Goal: Transaction & Acquisition: Purchase product/service

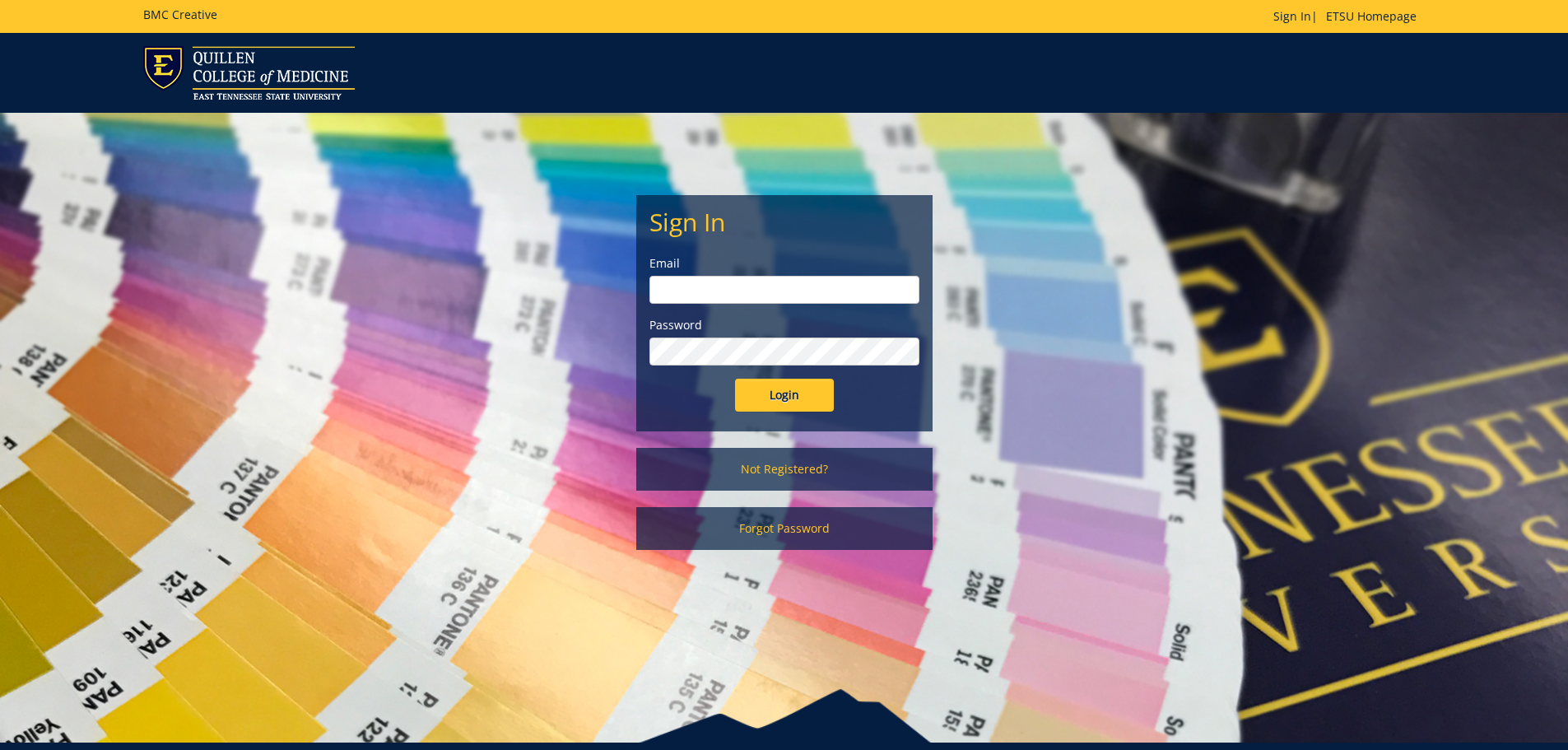
type input "[EMAIL_ADDRESS][DOMAIN_NAME]"
click at [775, 370] on form "Sign In Email hoovenm@etsu.edu Password Login" at bounding box center [784, 309] width 270 height 203
click at [772, 395] on input "Login" at bounding box center [784, 395] width 99 height 33
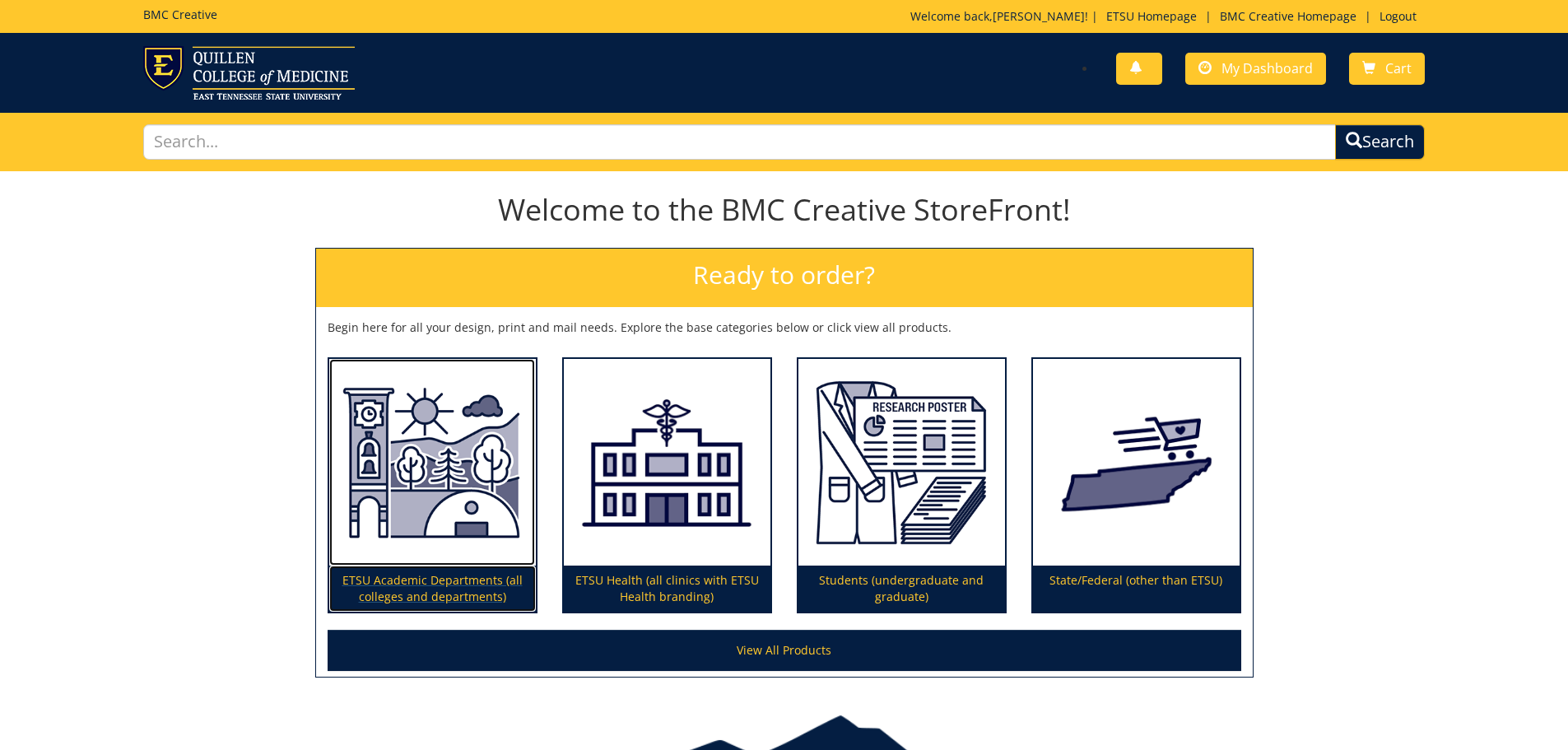
click at [422, 508] on img at bounding box center [433, 463] width 207 height 208
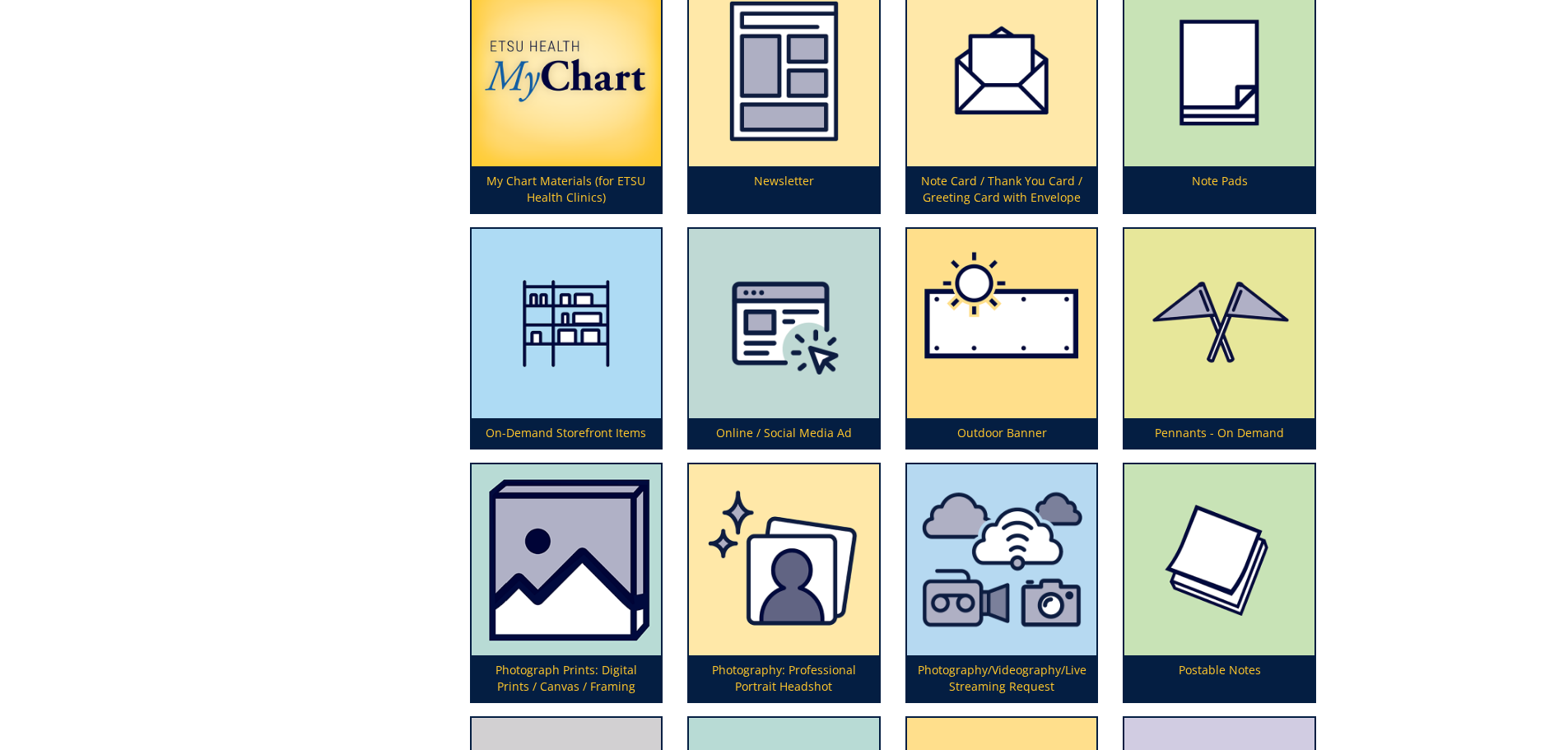
scroll to position [4035, 0]
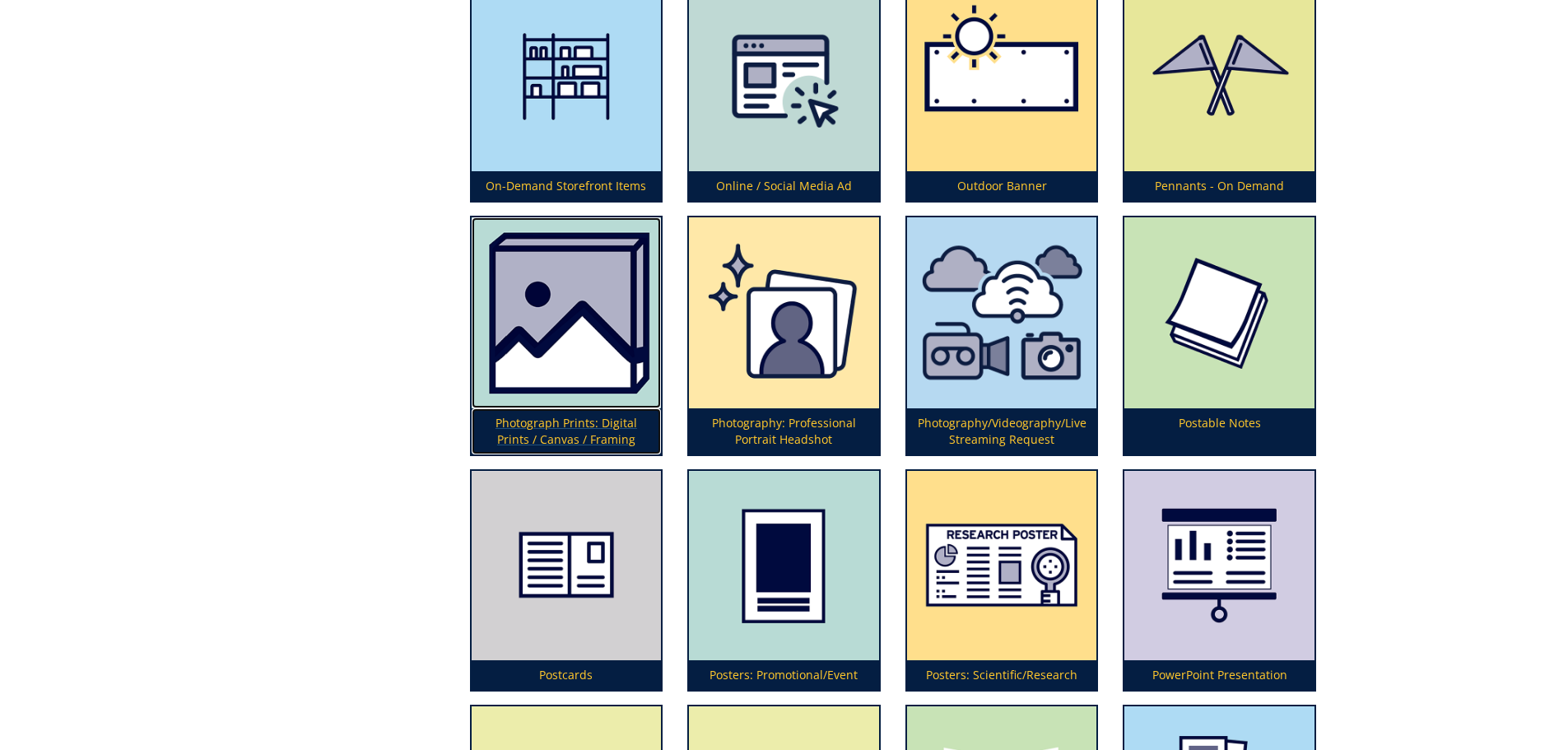
click at [631, 342] on img at bounding box center [567, 313] width 190 height 191
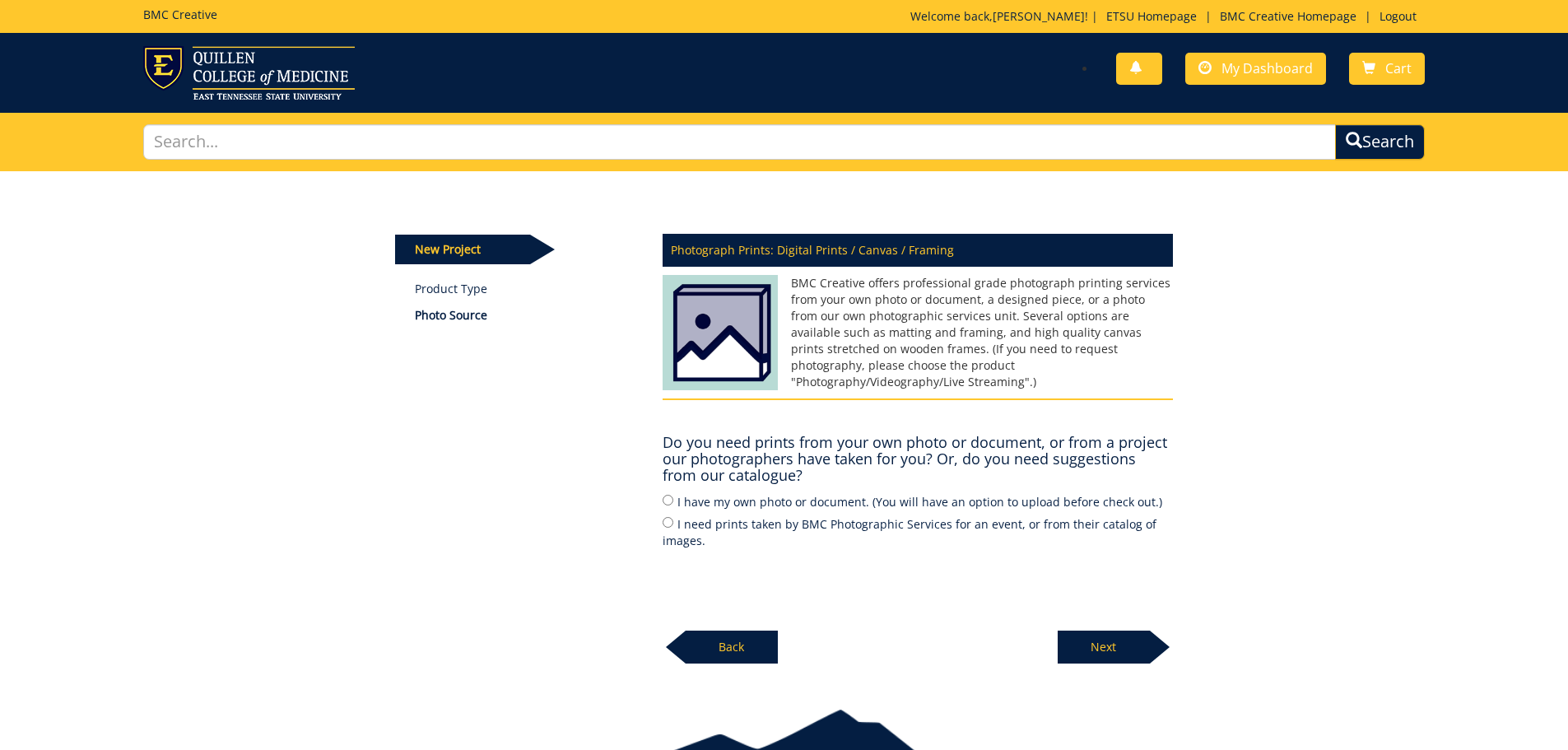
click at [703, 504] on label "I have my own photo or document. (You will have an option to upload before chec…" at bounding box center [918, 502] width 510 height 18
click at [673, 504] on input "I have my own photo or document. (You will have an option to upload before chec…" at bounding box center [668, 500] width 11 height 11
radio input "true"
click at [1070, 638] on p "Next" at bounding box center [1103, 647] width 92 height 33
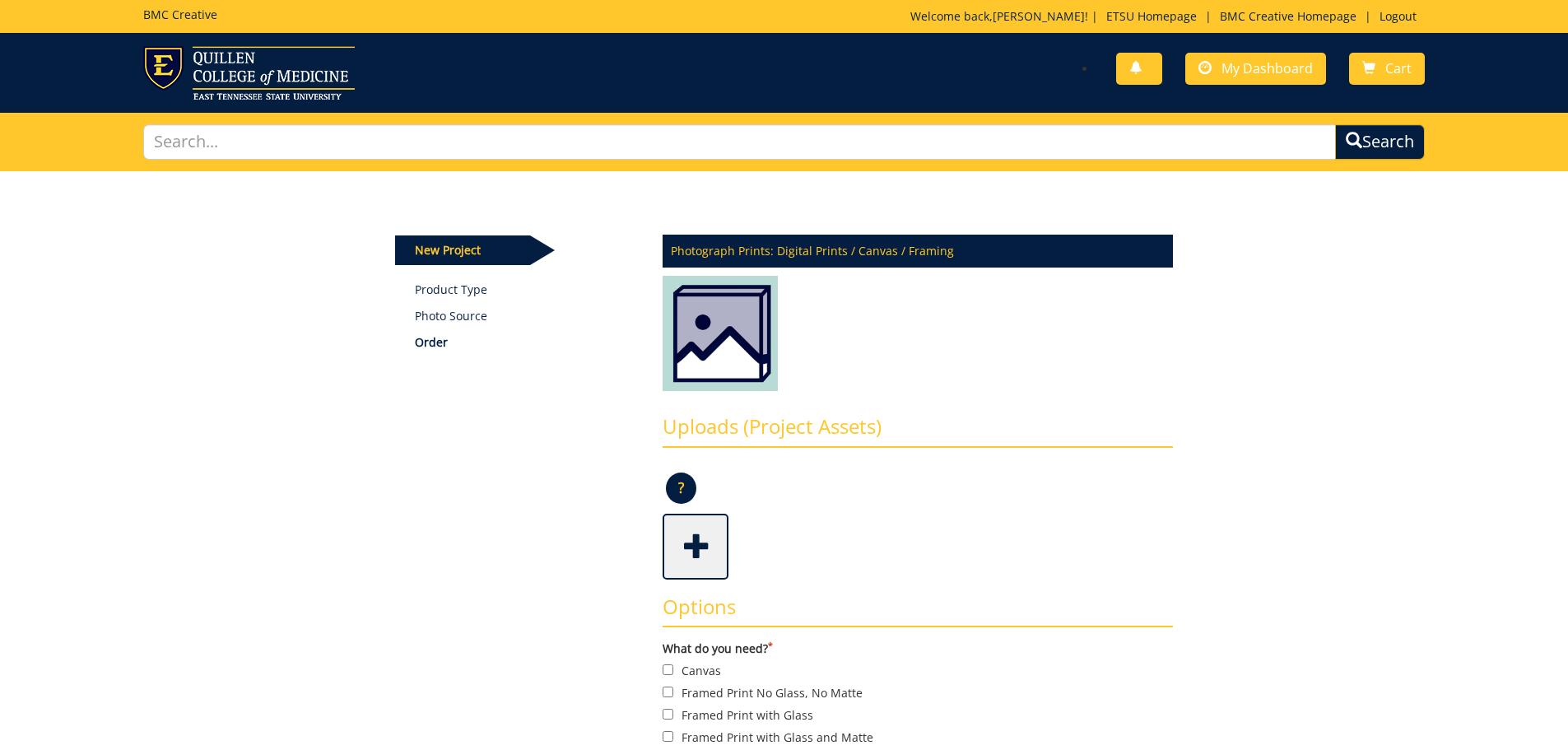
scroll to position [82, 0]
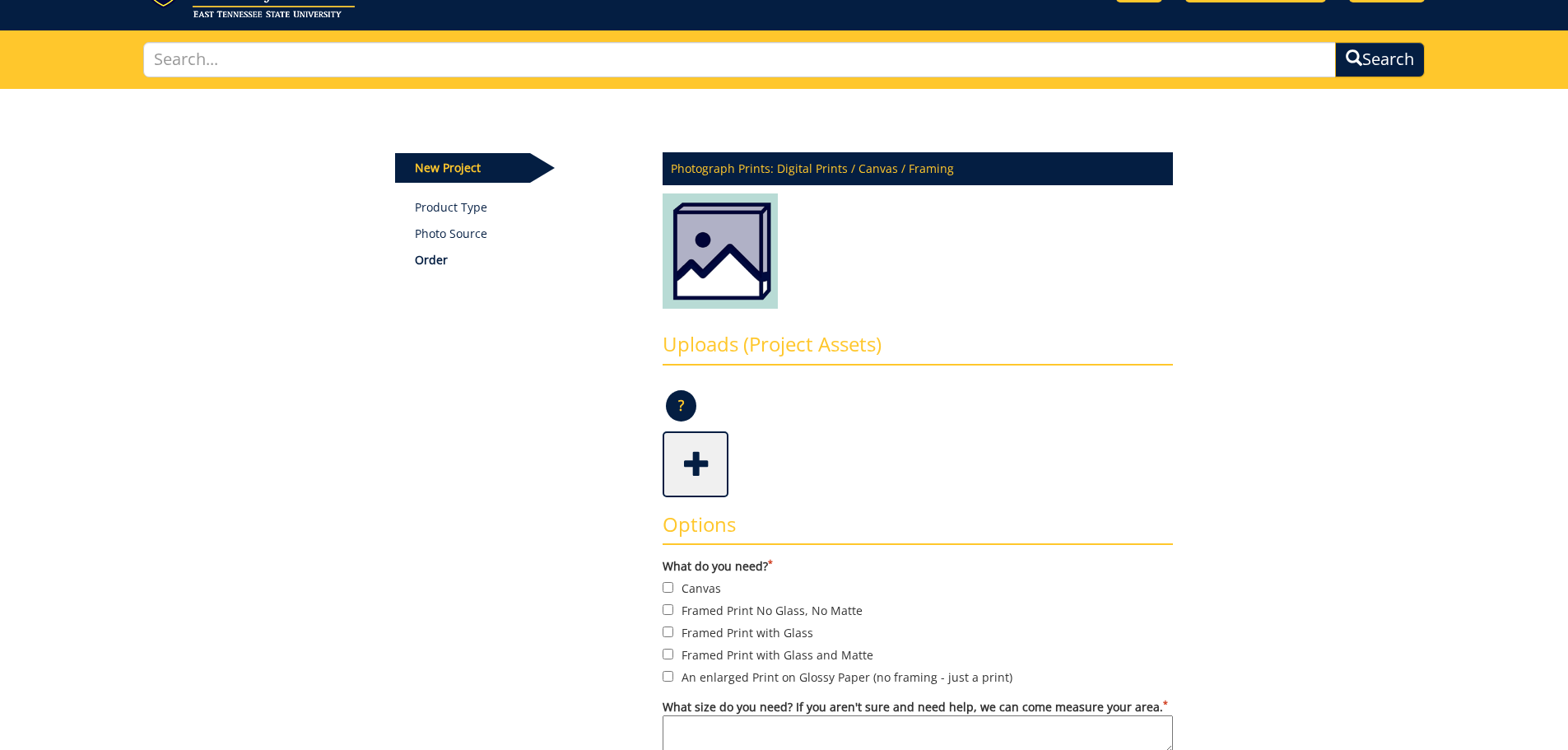
click at [700, 462] on span at bounding box center [698, 462] width 66 height 57
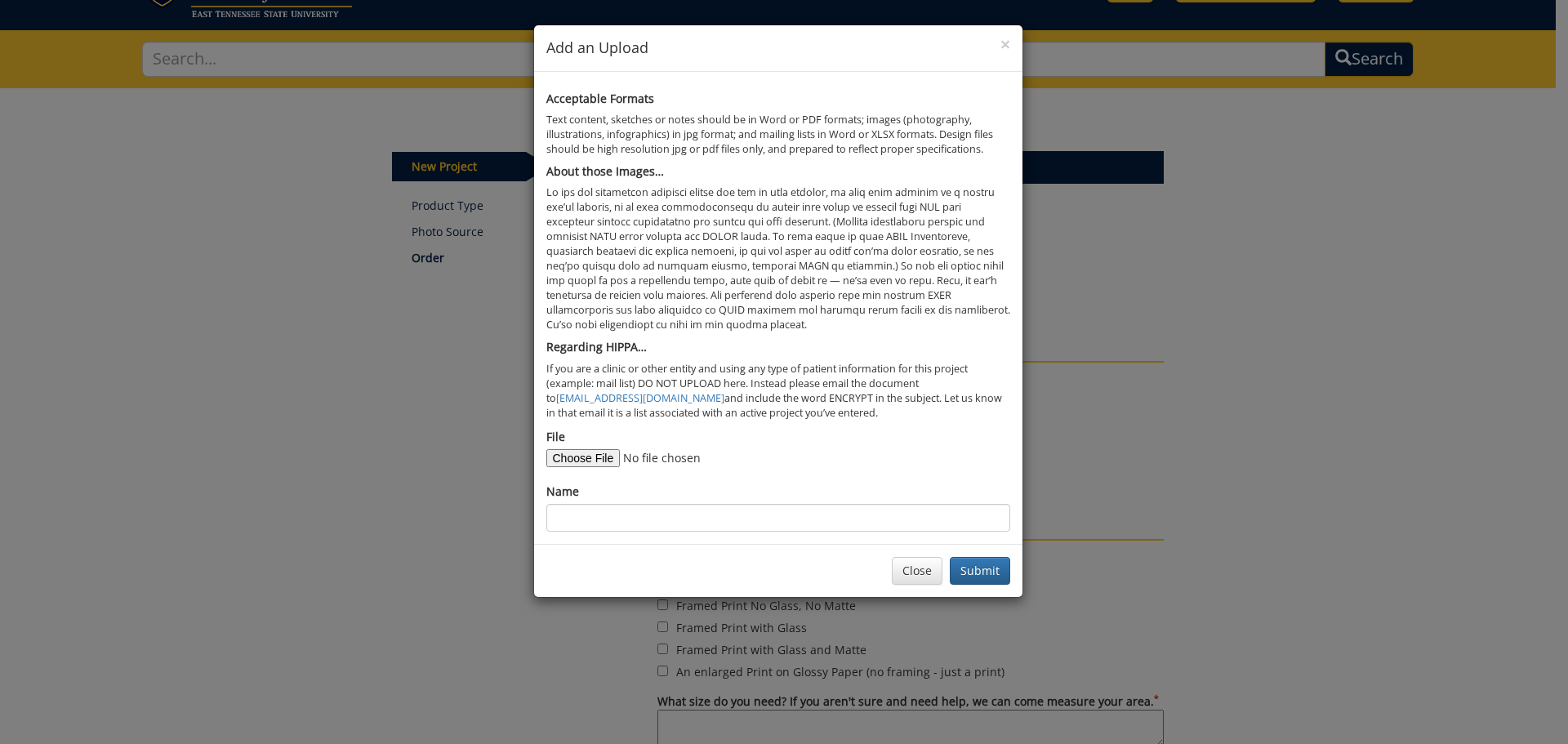
type input "C:\fakepath\252116- Group 1.jpg"
click at [650, 516] on input "Name" at bounding box center [779, 517] width 464 height 28
type input "Group Photo 2025-2026"
click at [1000, 572] on button "Submit" at bounding box center [980, 571] width 60 height 28
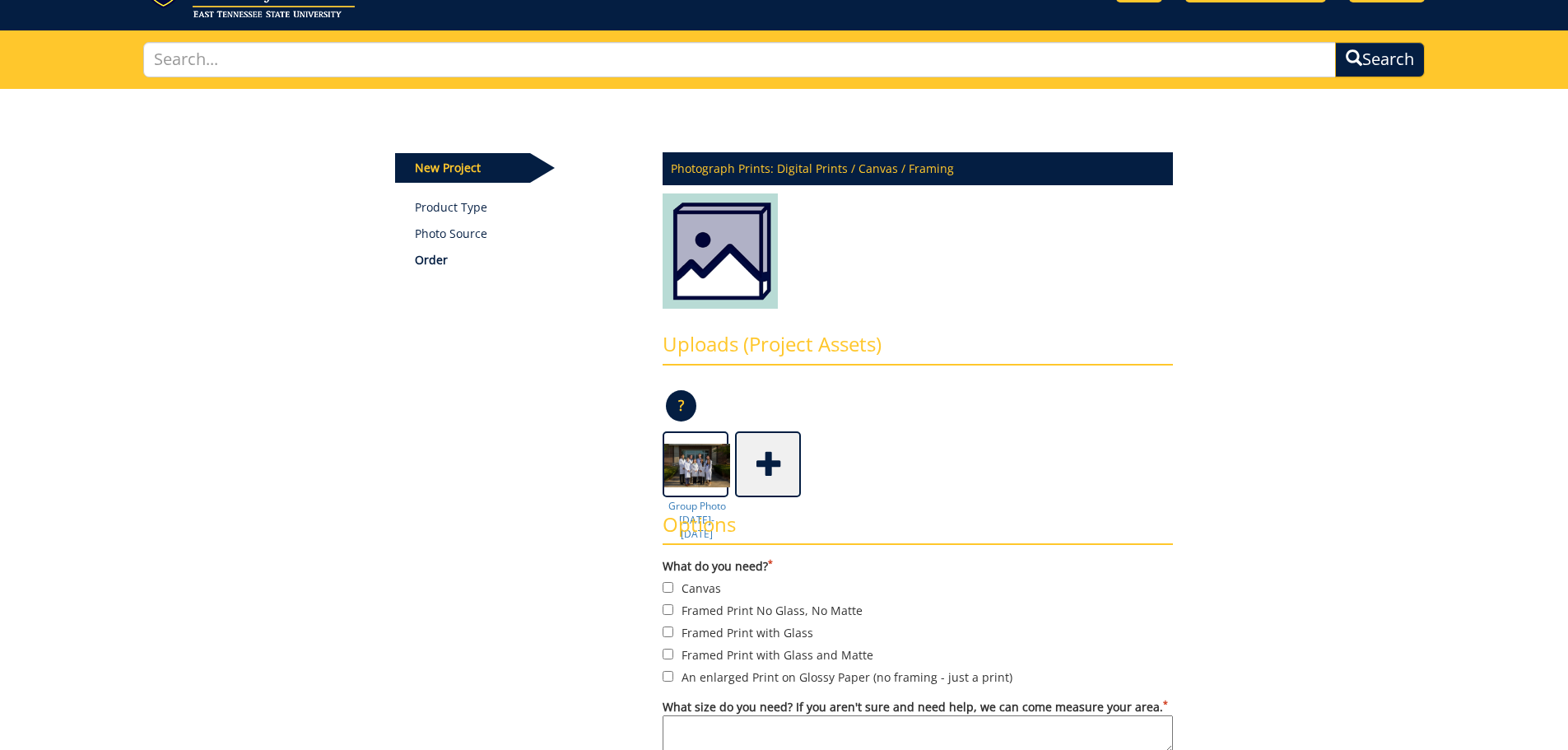
click at [803, 475] on div "Group Photo 2025-2026" at bounding box center [918, 465] width 510 height 66
click at [784, 483] on span at bounding box center [769, 462] width 66 height 57
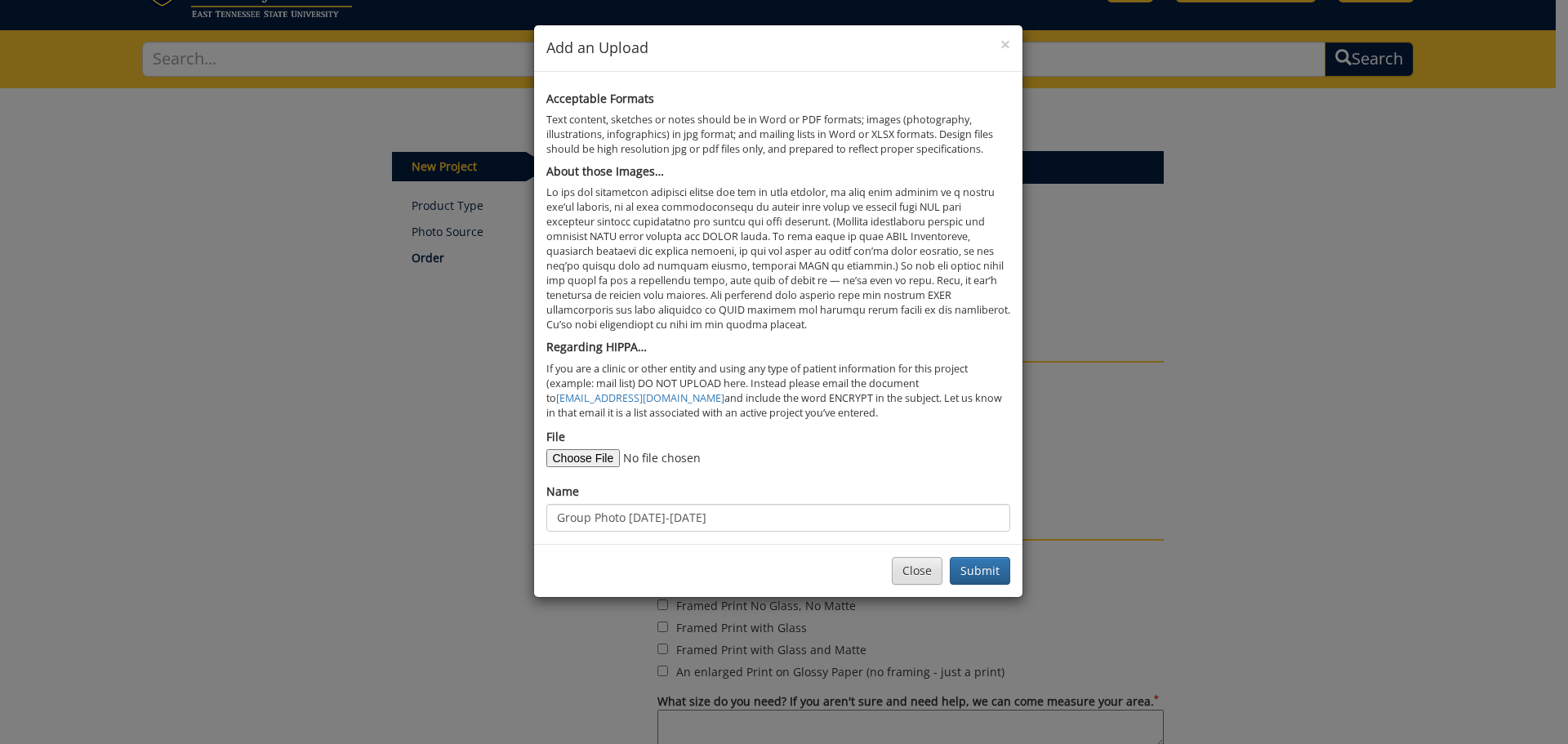
click at [922, 559] on div "Close Submit" at bounding box center [779, 571] width 489 height 53
click at [921, 559] on button "Close" at bounding box center [916, 571] width 51 height 28
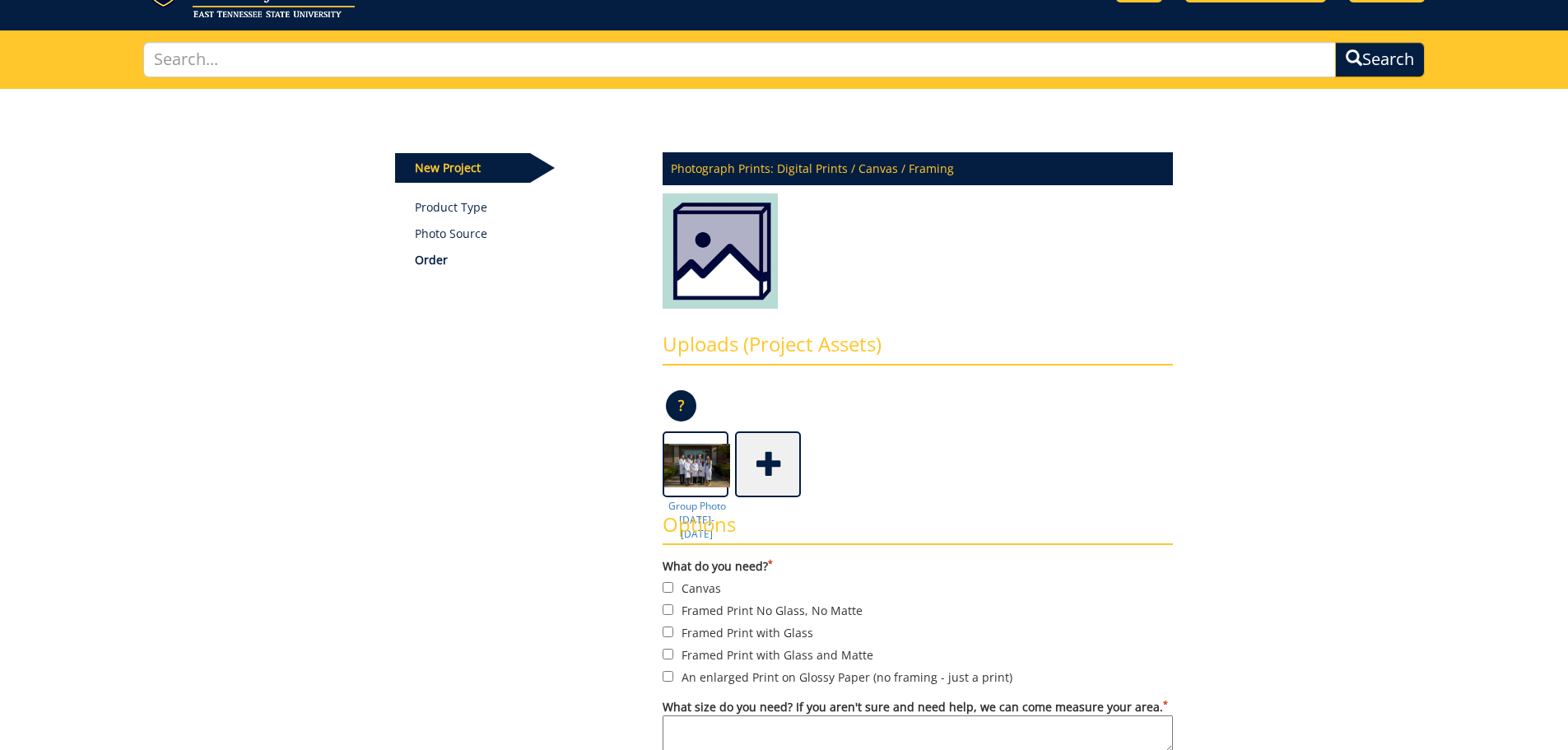
click at [785, 457] on span at bounding box center [769, 462] width 66 height 57
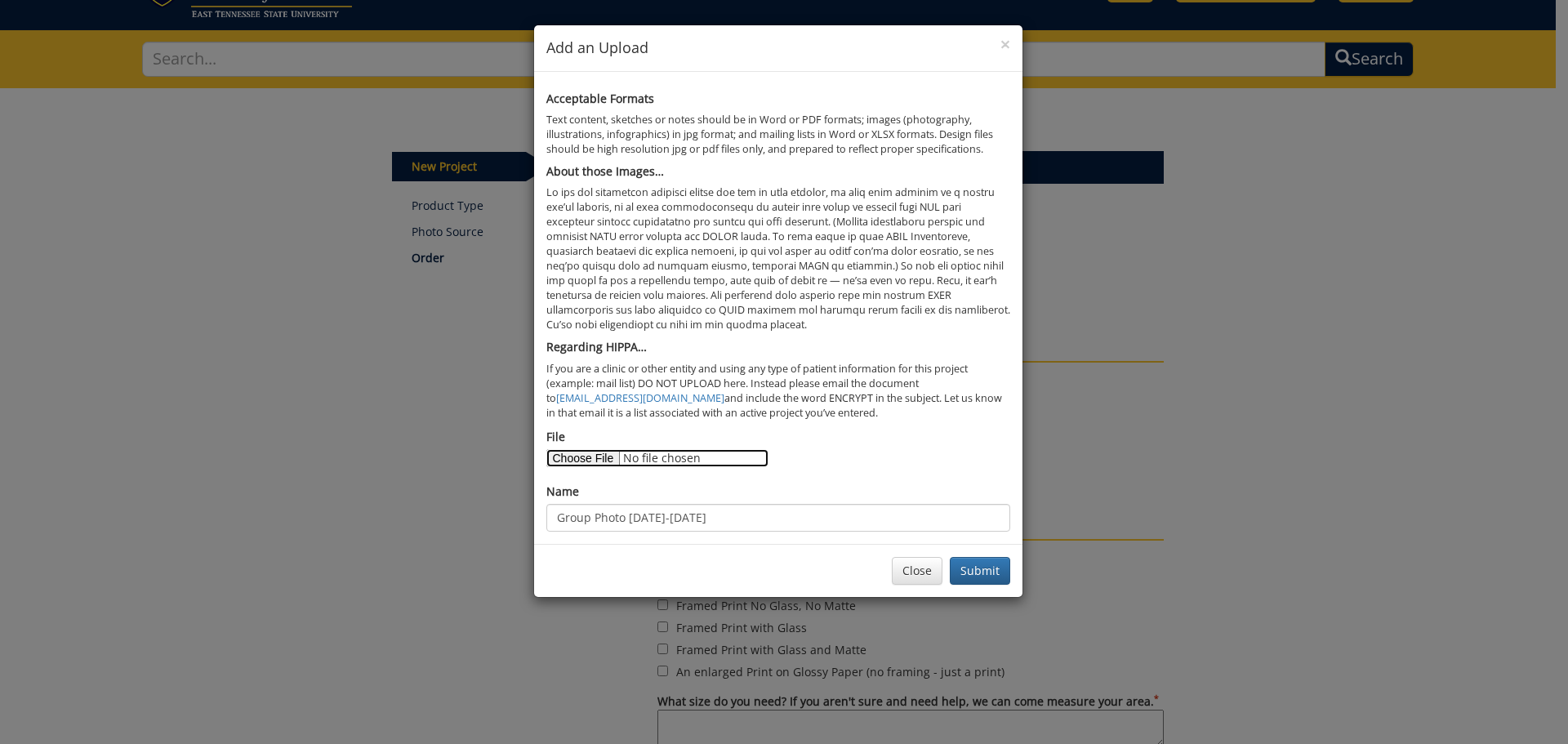
click at [610, 460] on input "File" at bounding box center [658, 458] width 222 height 18
type input "C:\fakepath\260010-A QCM GME ALL Department Digital Class Composites 25-26 Path…"
click at [696, 512] on input "Group Photo 2025-2026" at bounding box center [779, 517] width 464 height 28
drag, startPoint x: 641, startPoint y: 519, endPoint x: 541, endPoint y: 519, distance: 100.0
click at [541, 519] on div "Acceptable Formats Text content, sketches or notes should be in Word or PDF for…" at bounding box center [779, 308] width 489 height 472
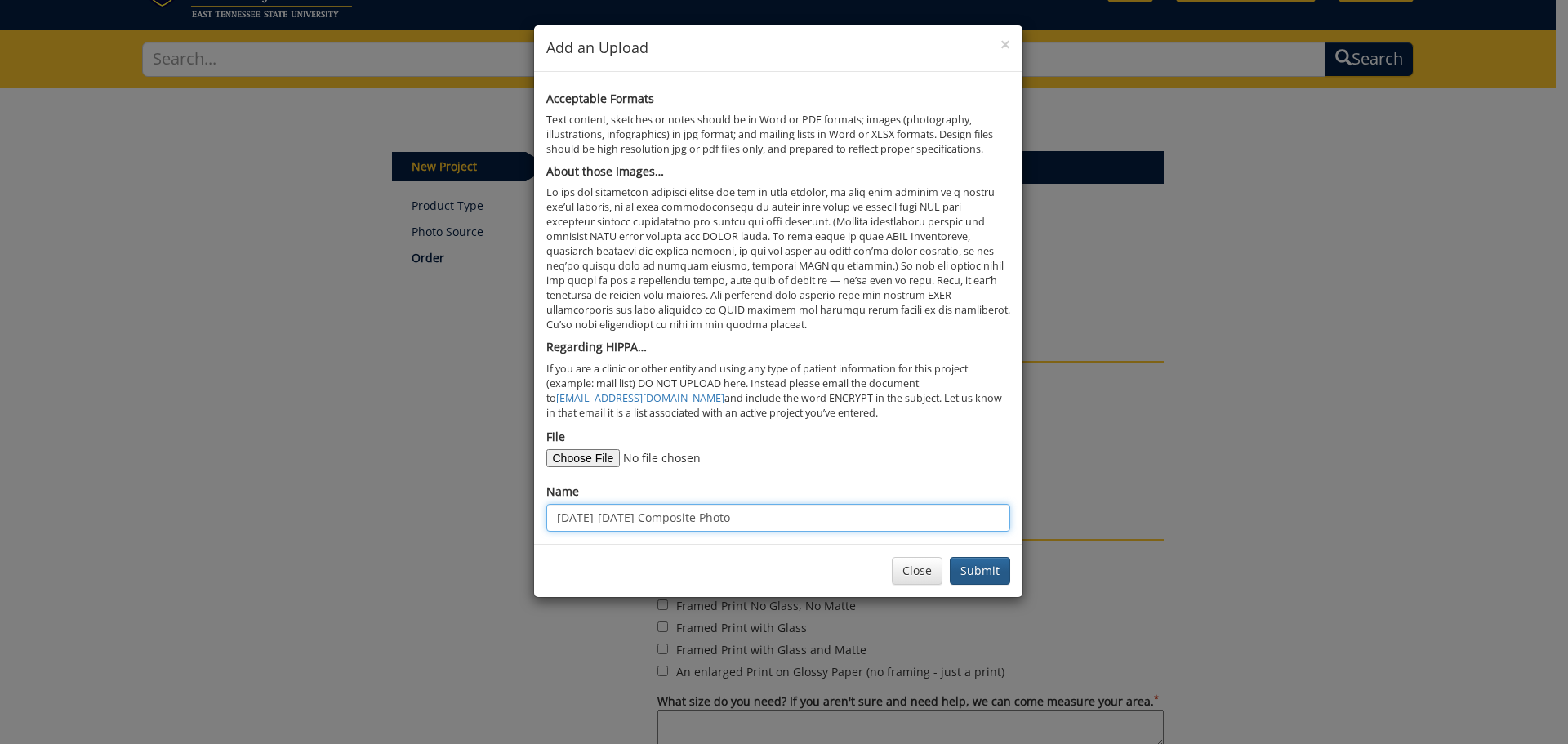
type input "2025-2026 Composite Photo"
click at [969, 557] on button "Submit" at bounding box center [980, 571] width 60 height 28
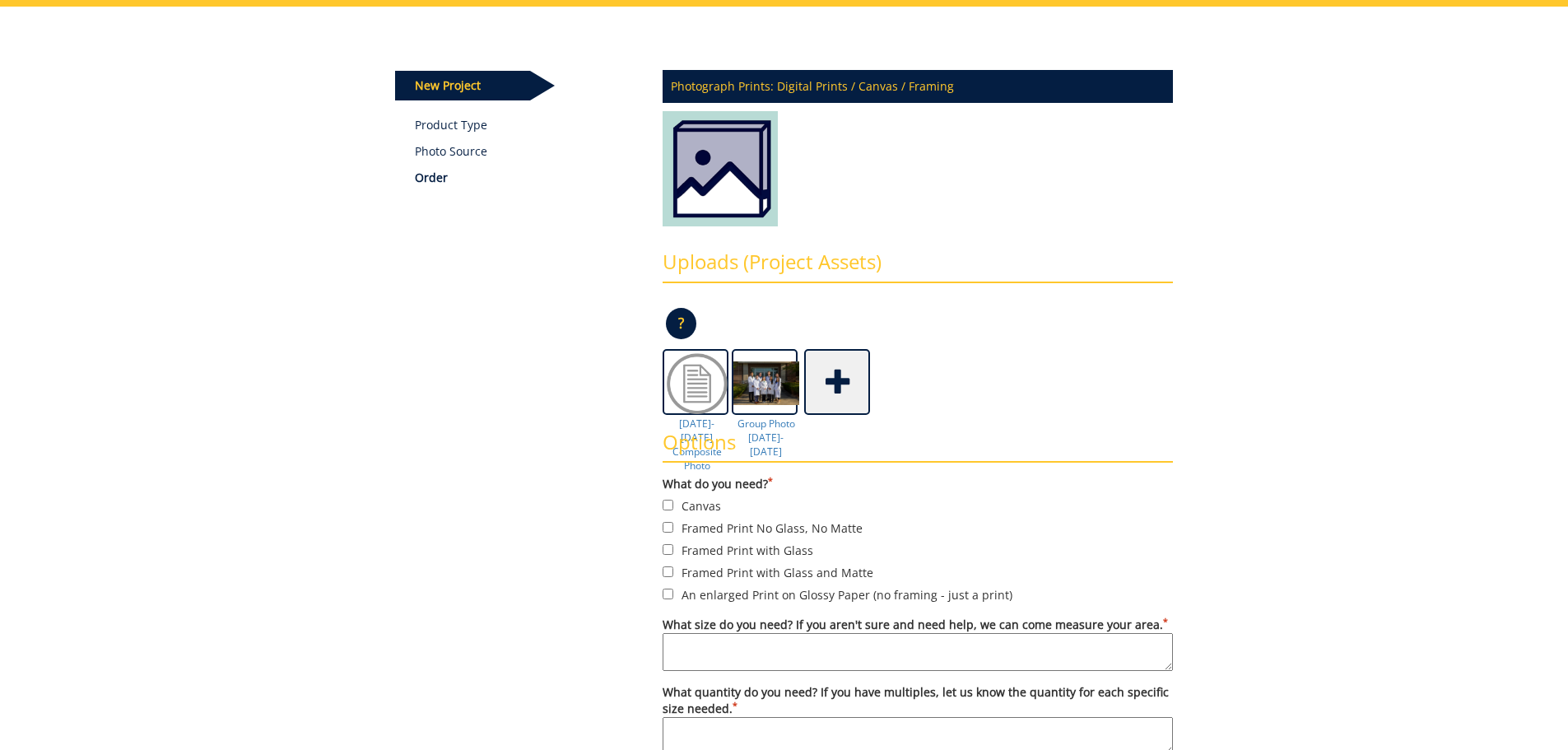
scroll to position [247, 0]
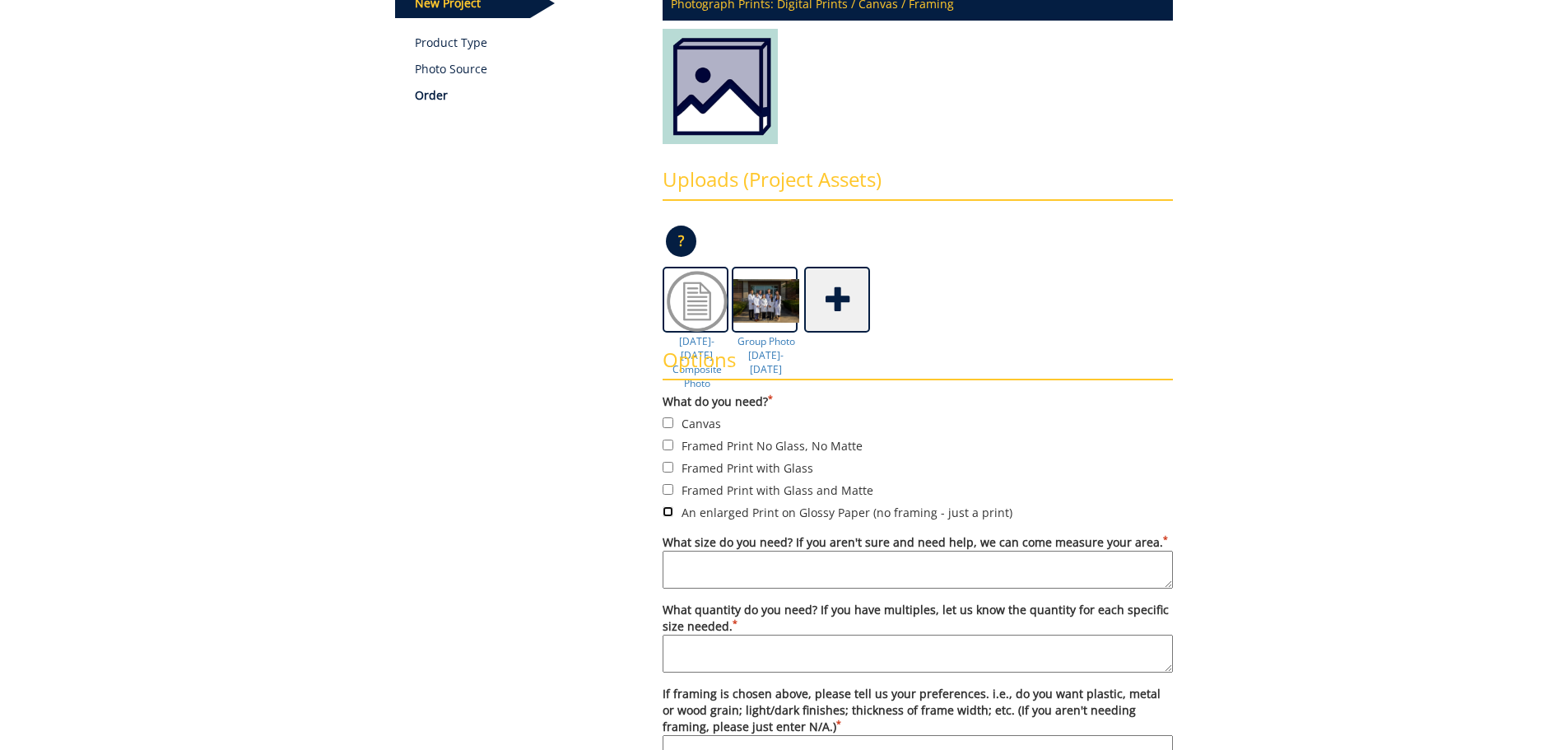
click at [666, 513] on input "An enlarged Print on Glossy Paper (no framing - just a print)" at bounding box center [668, 512] width 11 height 11
checkbox input "true"
drag, startPoint x: 671, startPoint y: 565, endPoint x: 633, endPoint y: 560, distance: 38.3
click at [666, 569] on textarea "What size do you need? If you aren't sure and need help, we can come measure yo…" at bounding box center [918, 570] width 510 height 38
click at [960, 565] on textarea "Group Photo: 11 x 14 Composite Photo:" at bounding box center [918, 570] width 510 height 38
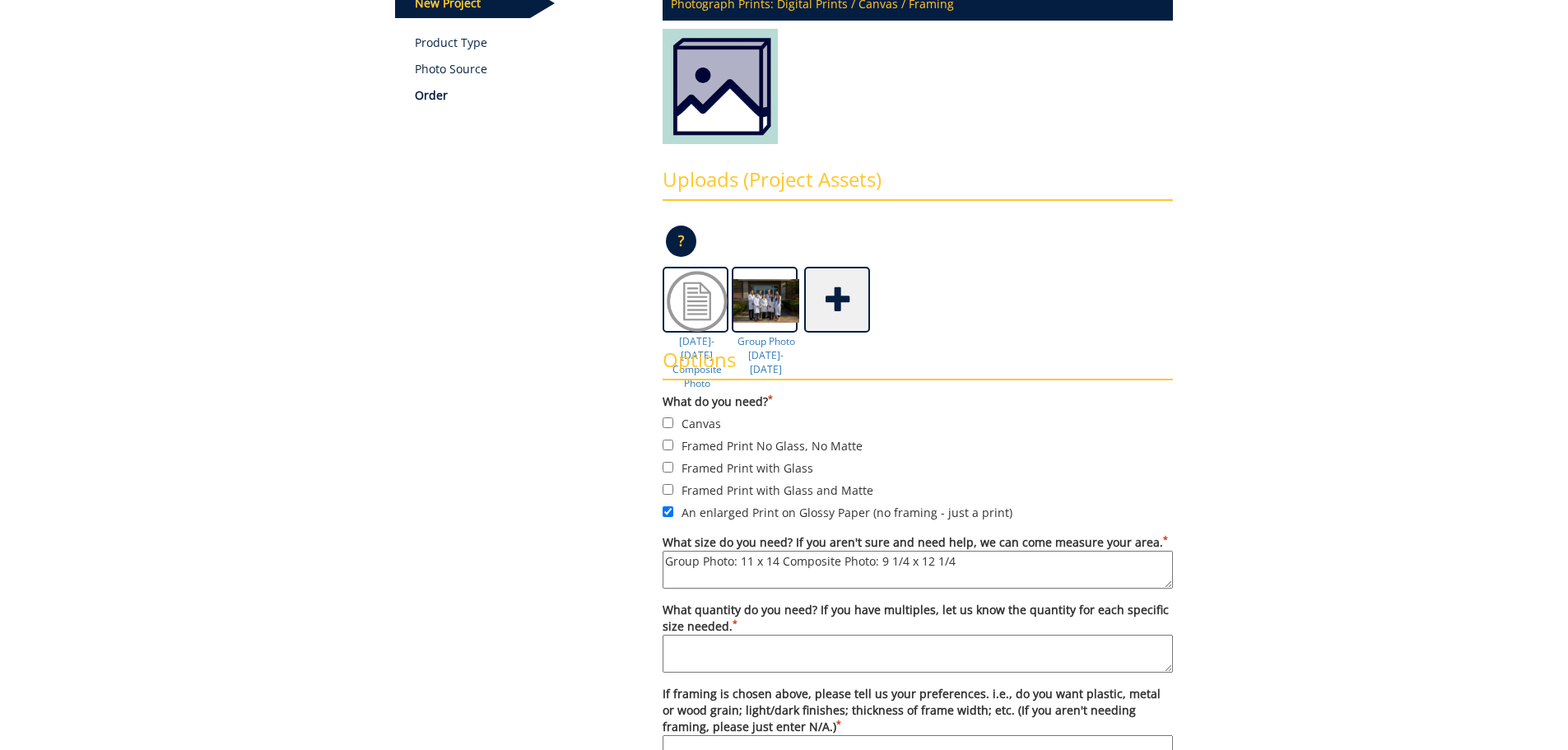
click at [1482, 455] on div "Some kind of message here. New Project Product Type Photo Source Order Photogra…" at bounding box center [784, 415] width 1568 height 982
click at [782, 558] on textarea "Group Photo: 11 x 14 Composite Photo: 9 1/4 x 12 1/4" at bounding box center [918, 570] width 510 height 38
type textarea "Group Photo: 11 x 14 Composite Photo: 9 1/4 x 12 1/4"
click at [1368, 501] on div "Some kind of message here. New Project Product Type Photo Source Order Photogra…" at bounding box center [784, 415] width 1568 height 982
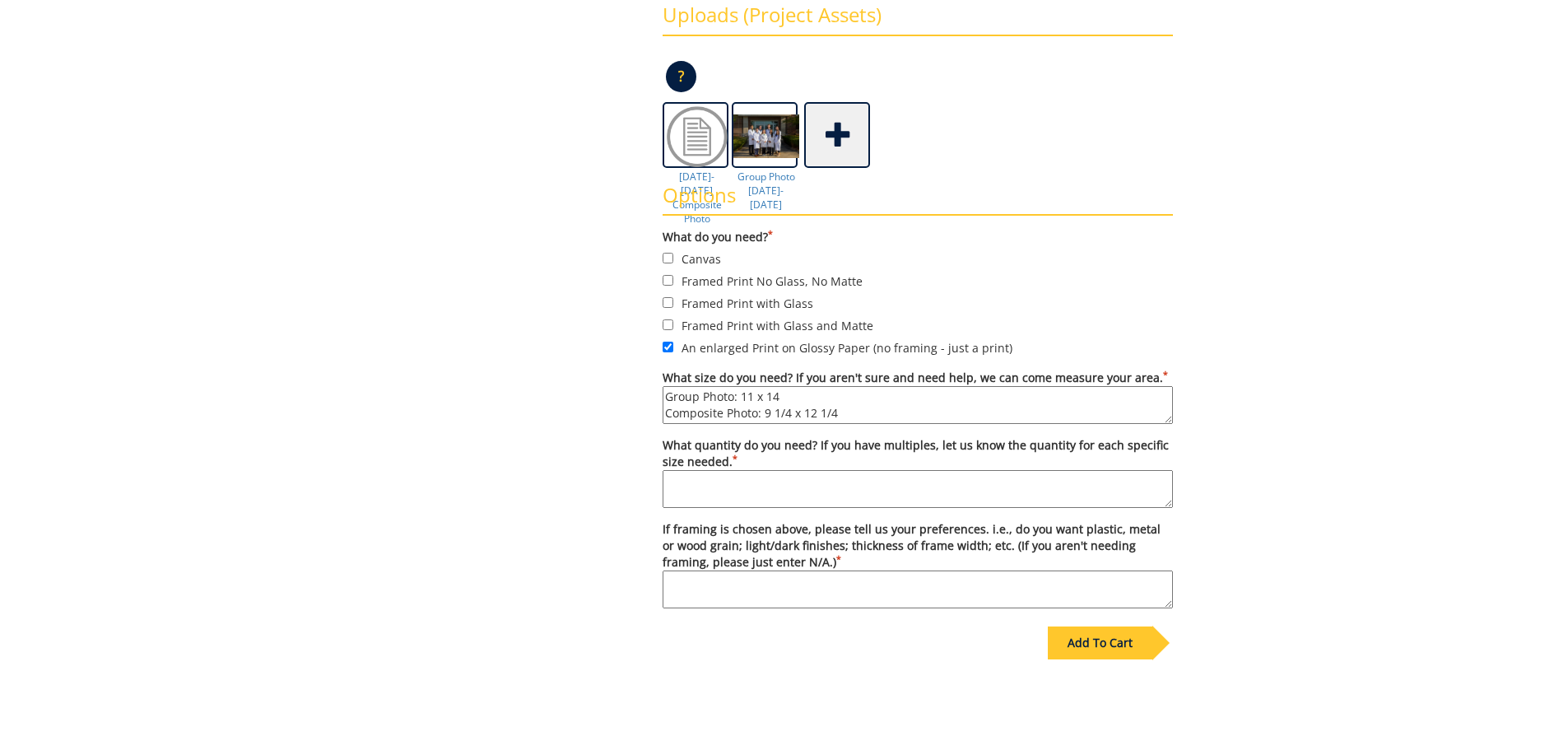
click at [850, 493] on textarea "What quantity do you need? If you have multiples, let us know the quantity for …" at bounding box center [918, 489] width 510 height 38
type textarea "1 print of each file"
click at [939, 587] on textarea "If framing is chosen above, please tell us your preferences. i.e., do you want …" at bounding box center [918, 590] width 510 height 38
type textarea "n/a"
click at [1223, 507] on div "Some kind of message here. New Project Product Type Photo Source Order Photogra…" at bounding box center [784, 251] width 963 height 982
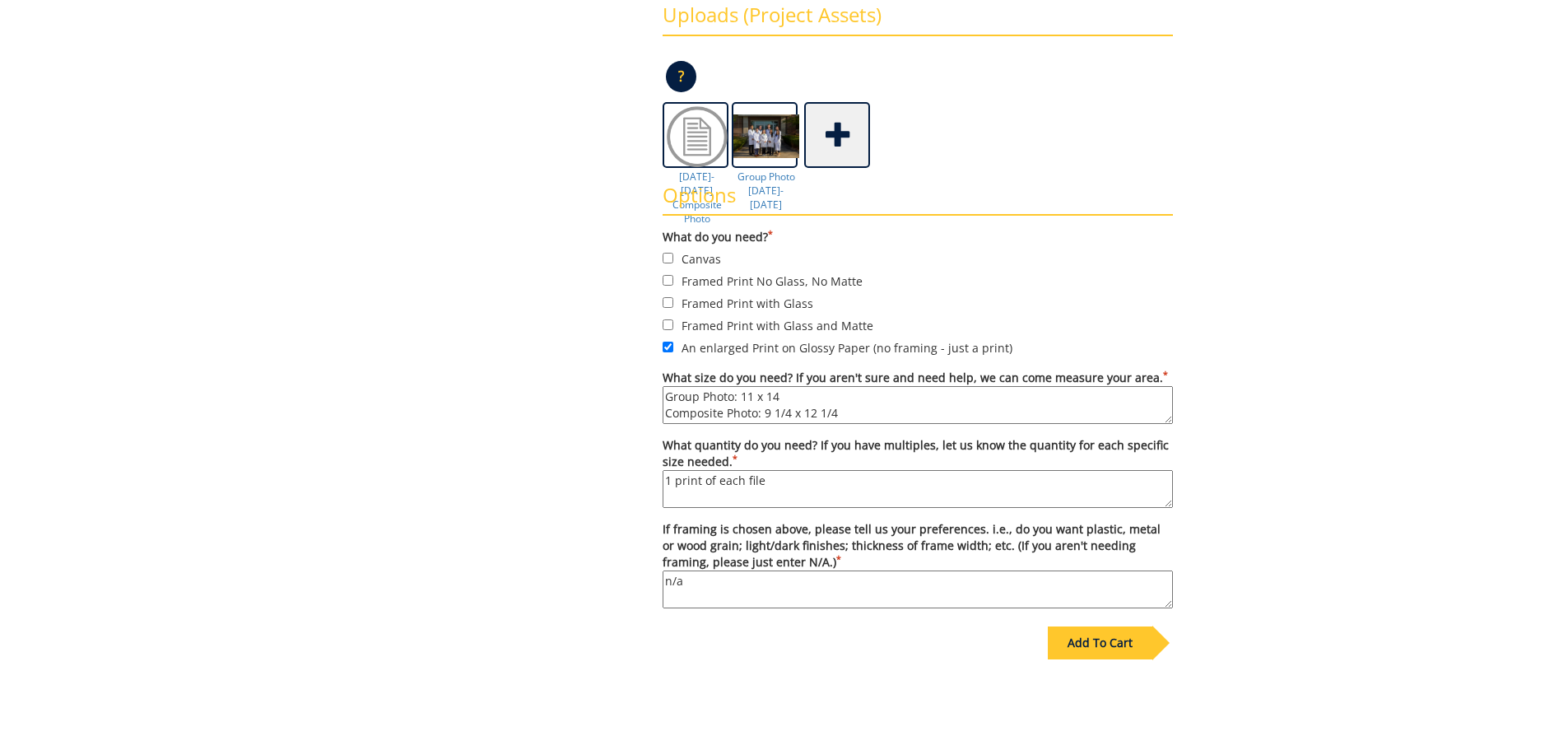
click at [1457, 359] on div "Some kind of message here. New Project Product Type Photo Source Order Photogra…" at bounding box center [784, 251] width 1568 height 982
click at [1135, 651] on div "Add To Cart" at bounding box center [1100, 642] width 105 height 33
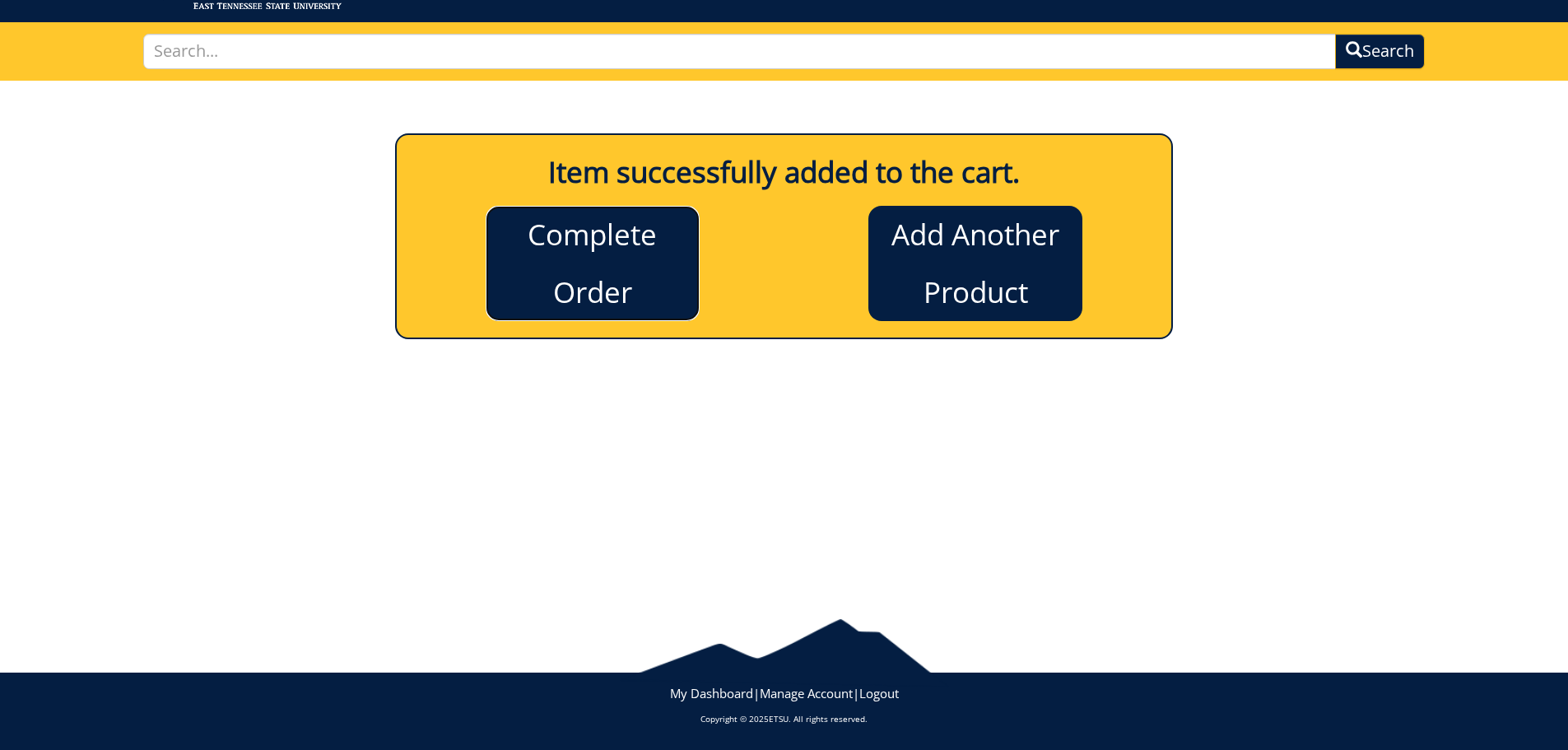
click at [666, 301] on link "Complete Order" at bounding box center [592, 263] width 214 height 116
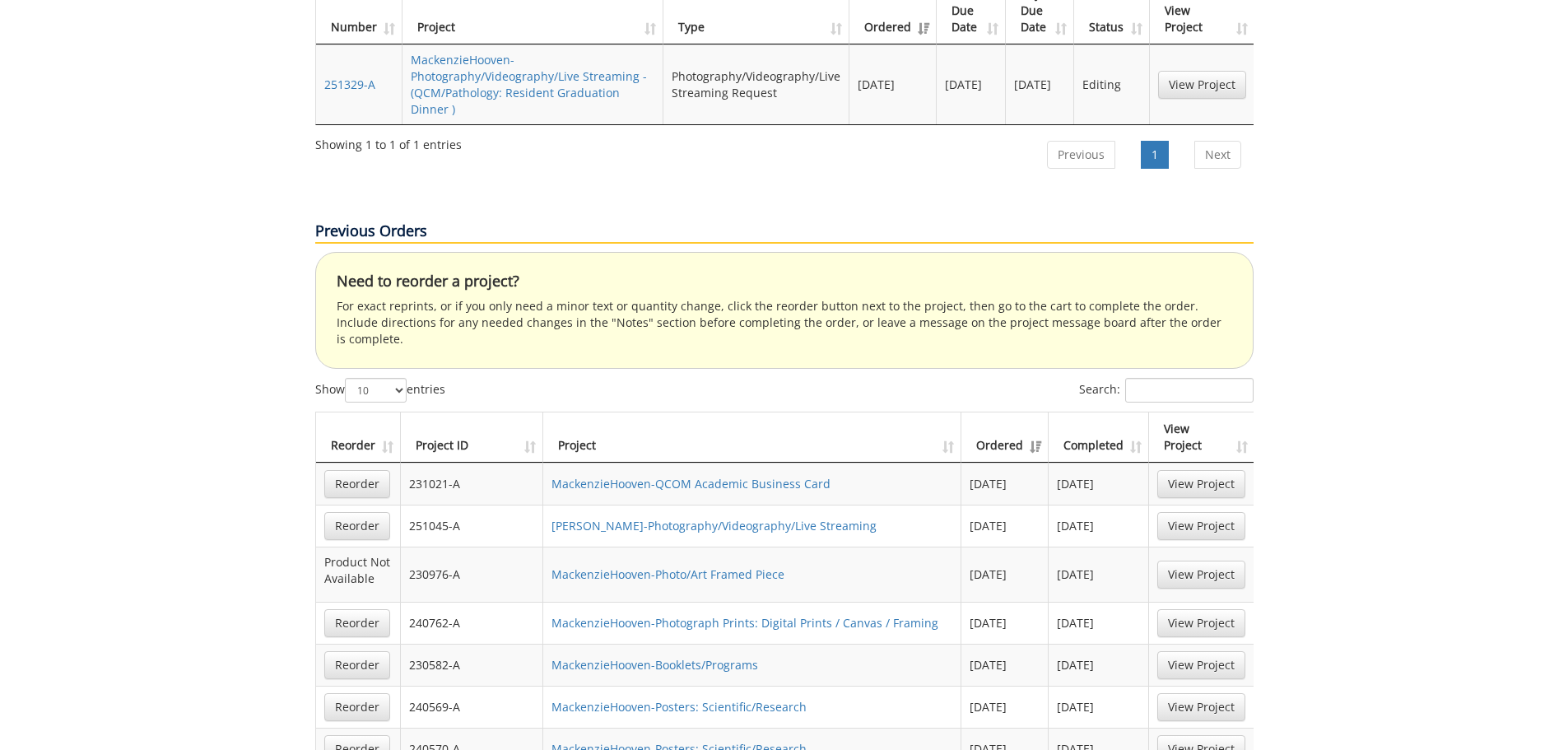
scroll to position [906, 0]
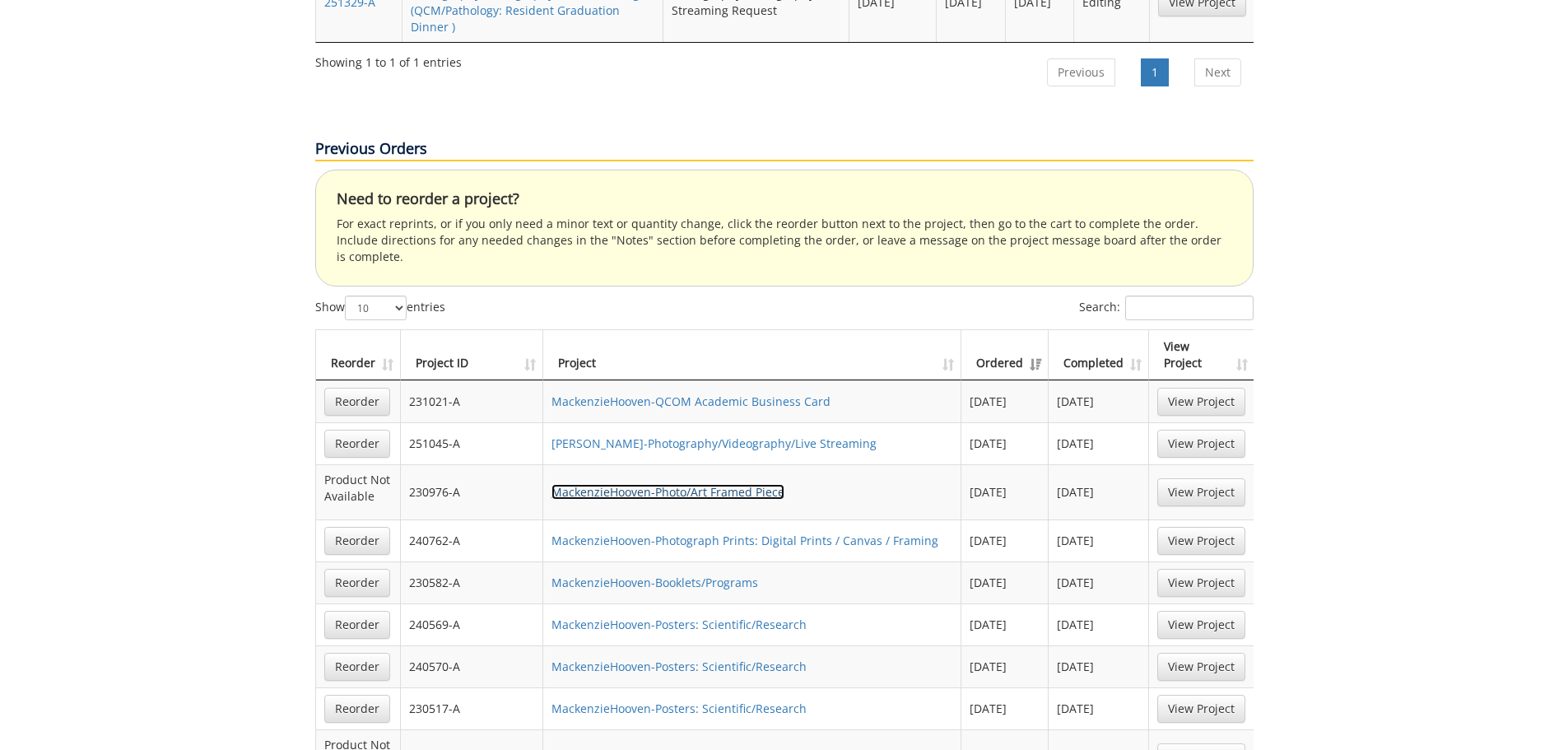
click at [682, 484] on link "MackenzieHooven-Photo/Art Framed Piece" at bounding box center [668, 491] width 233 height 15
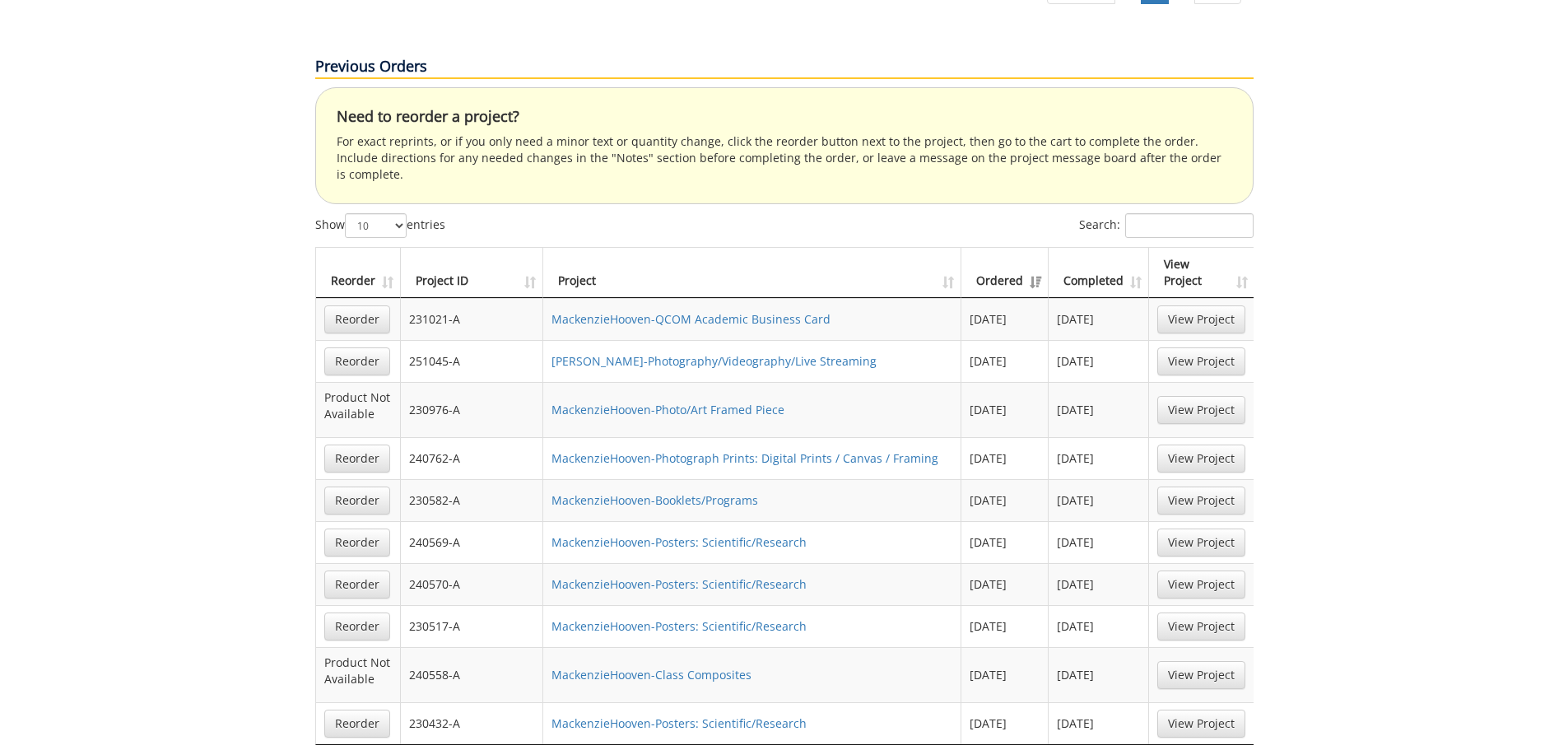
scroll to position [1071, 0]
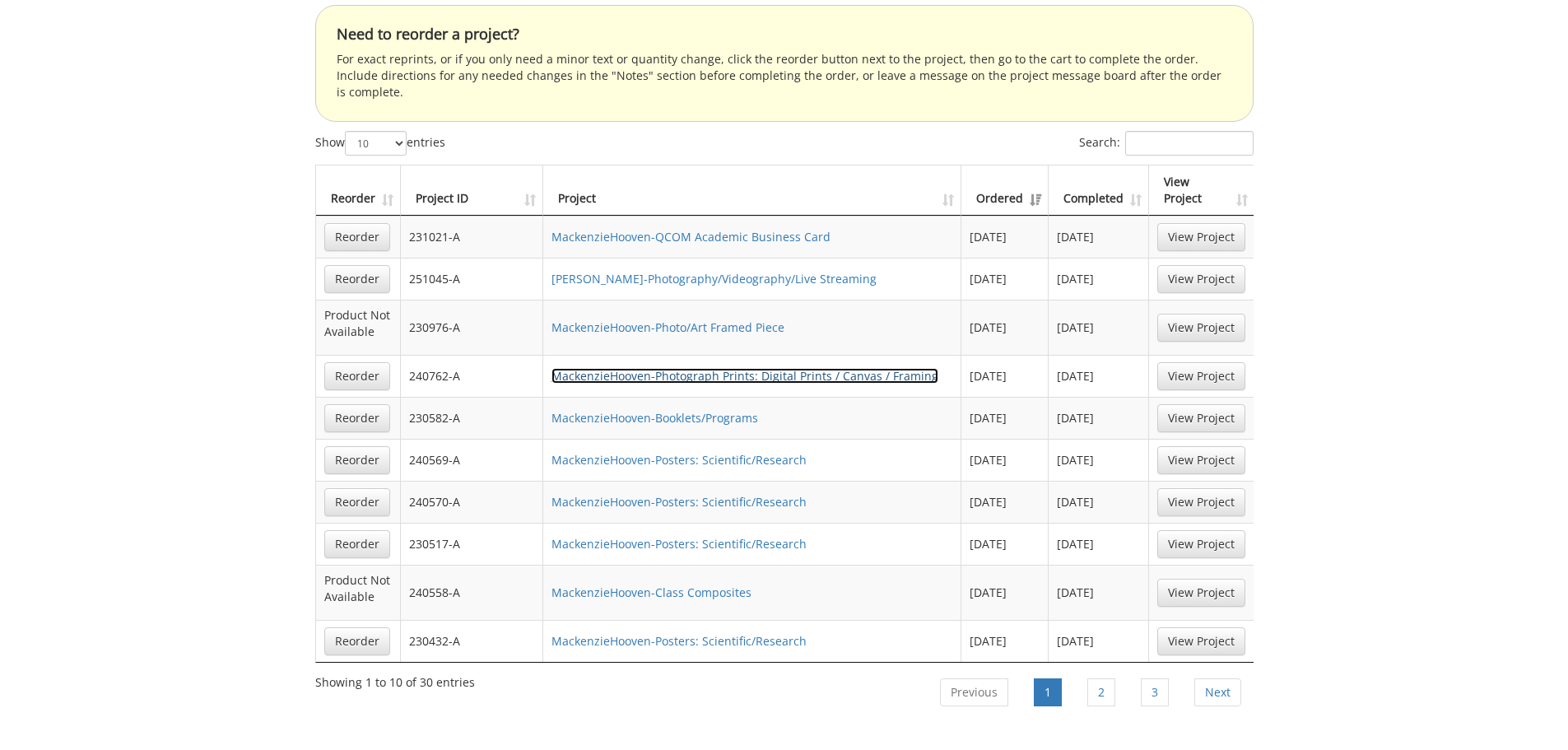
click at [665, 368] on link "MackenzieHooven-Photograph Prints: Digital Prints / Canvas / Framing" at bounding box center [745, 375] width 387 height 15
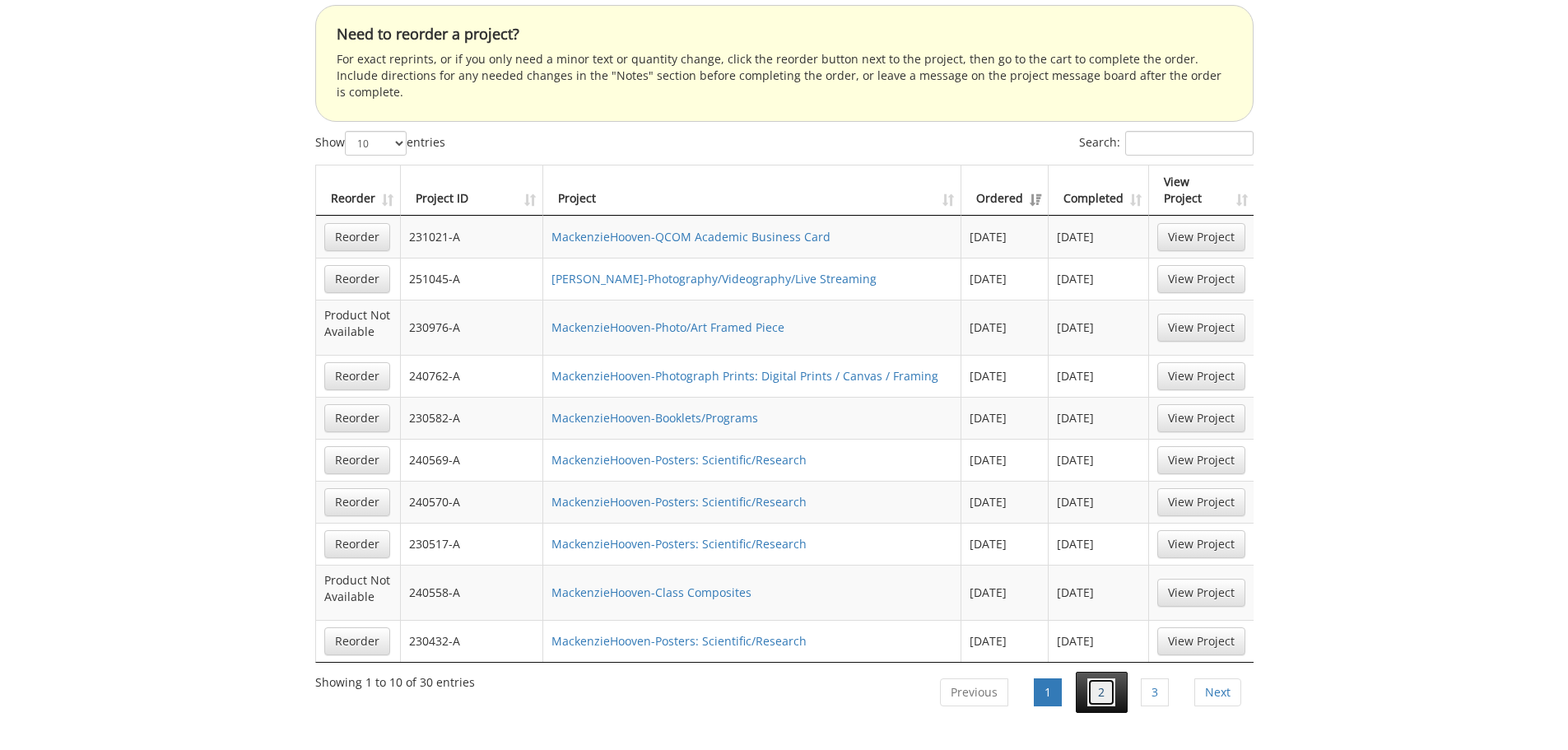
click at [1105, 678] on link "2" at bounding box center [1101, 692] width 28 height 28
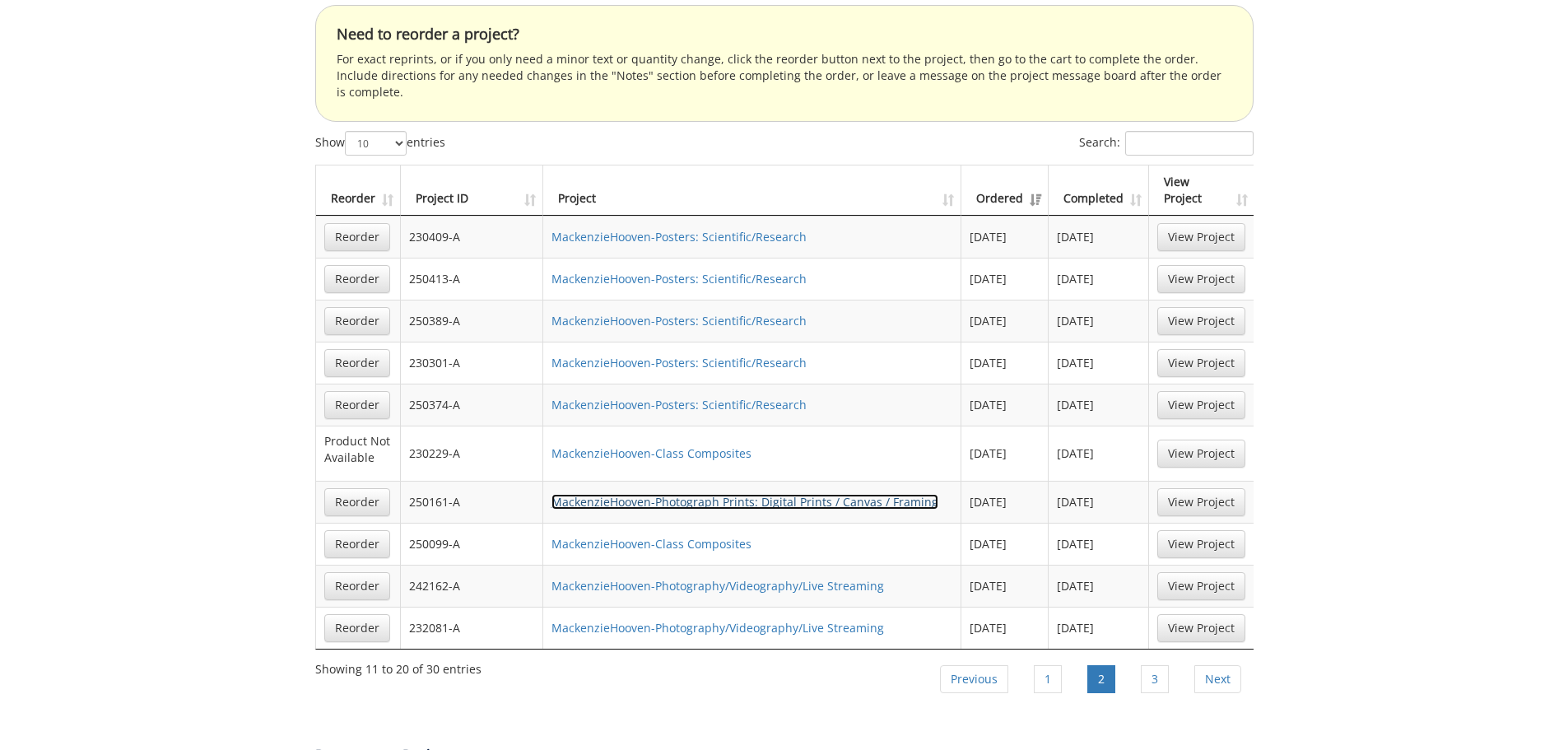
click at [754, 494] on link "MackenzieHooven-Photograph Prints: Digital Prints / Canvas / Framing" at bounding box center [745, 501] width 387 height 15
click at [1032, 659] on li "1" at bounding box center [1048, 679] width 52 height 41
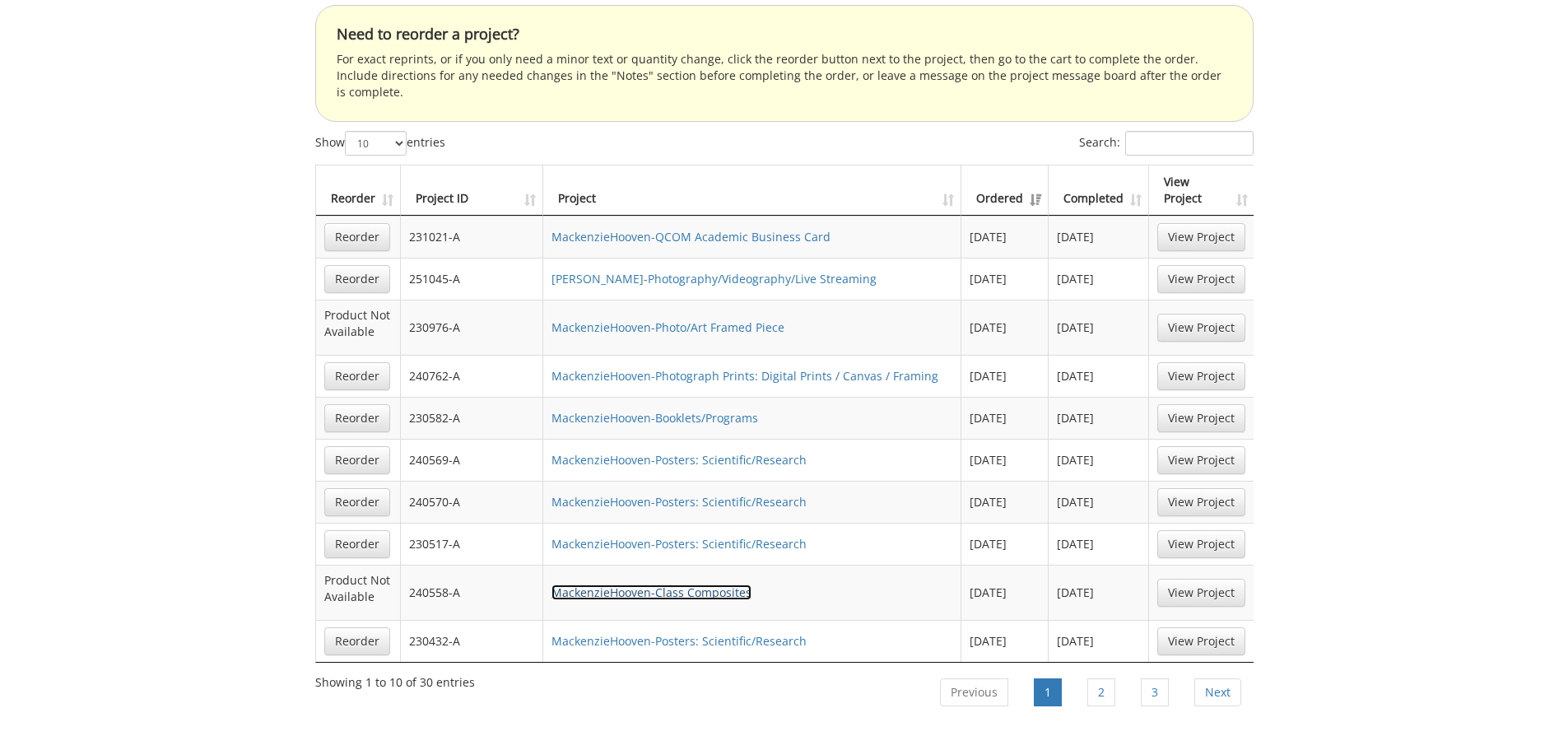
click at [626, 584] on link "MackenzieHooven-Class Composites" at bounding box center [651, 591] width 200 height 15
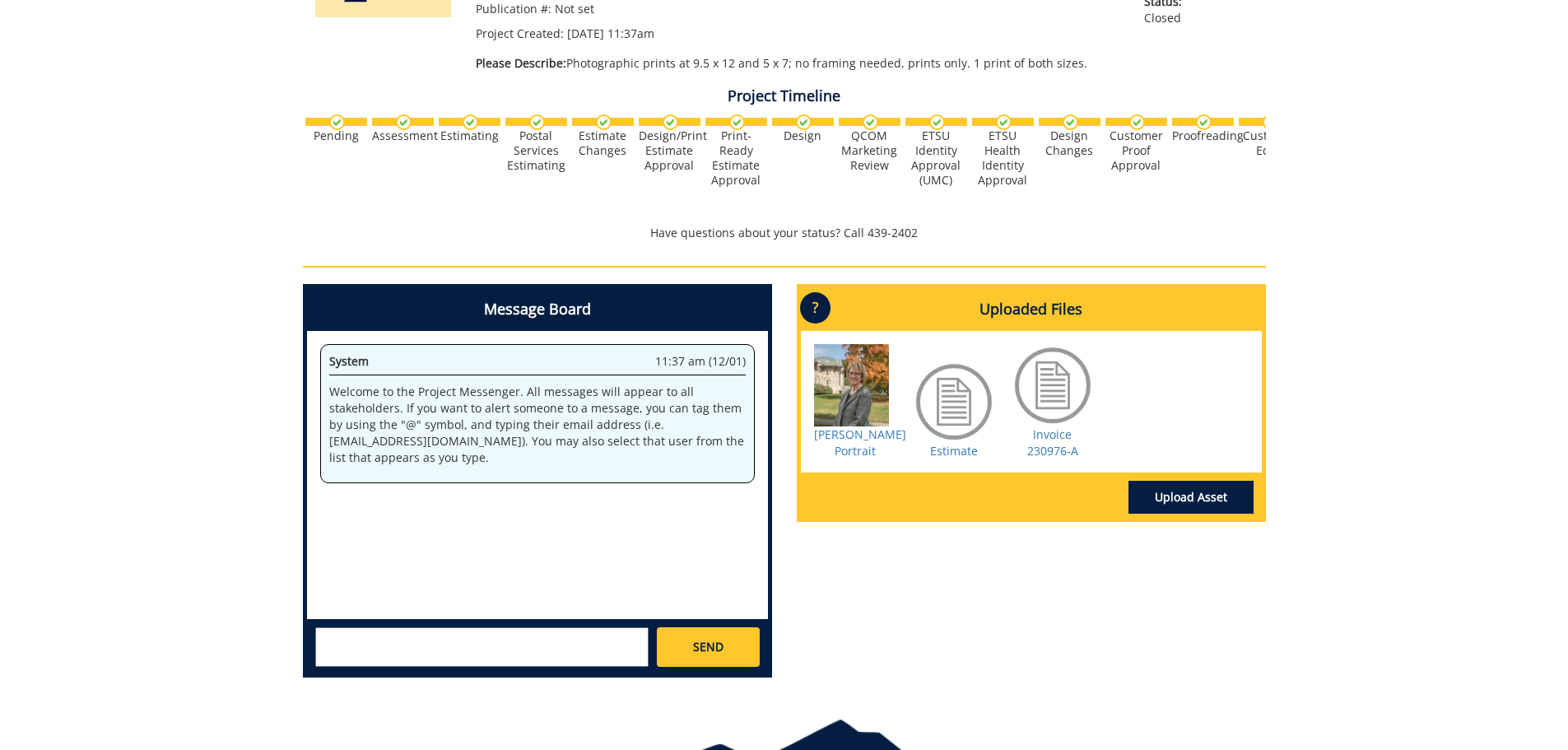
scroll to position [82, 0]
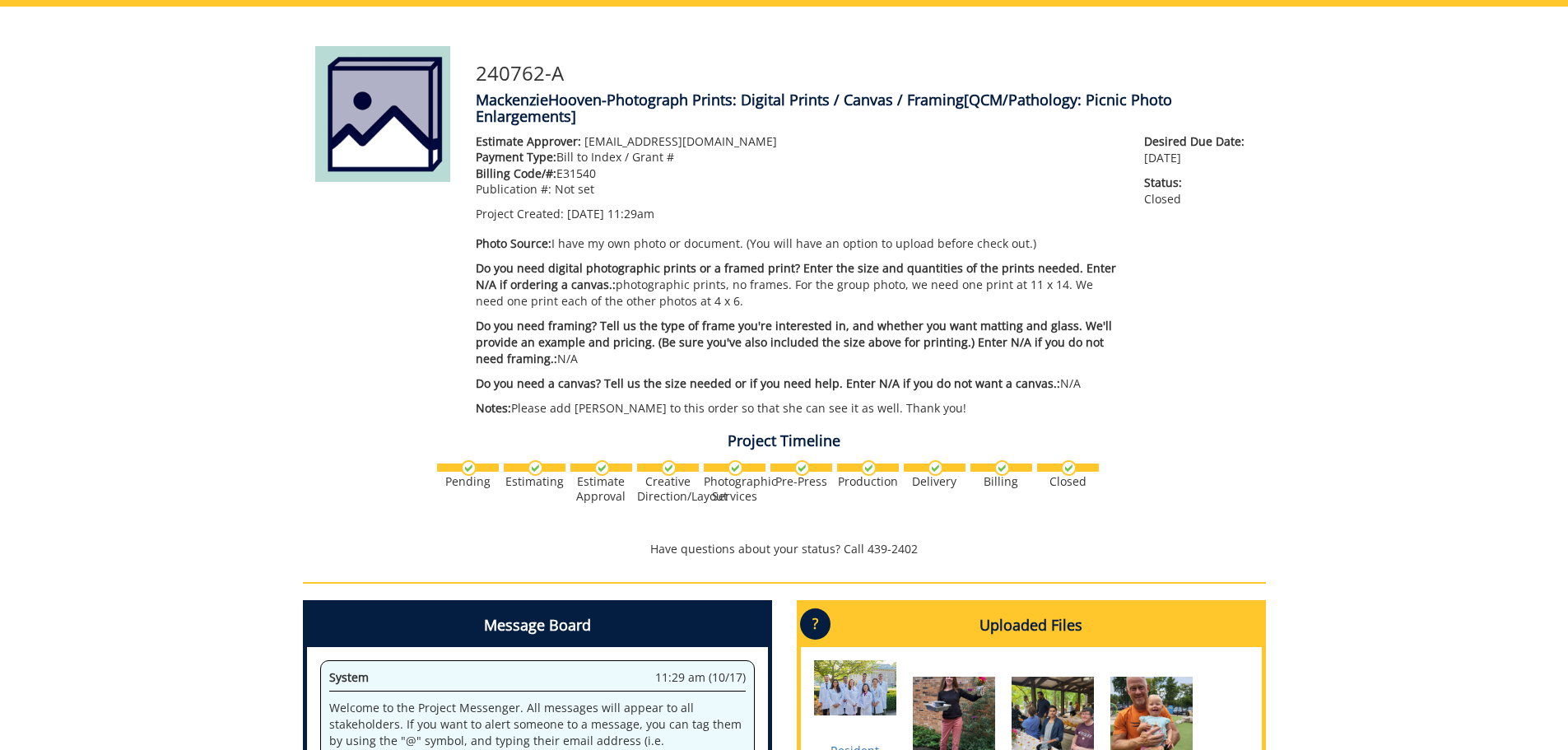
scroll to position [247, 0]
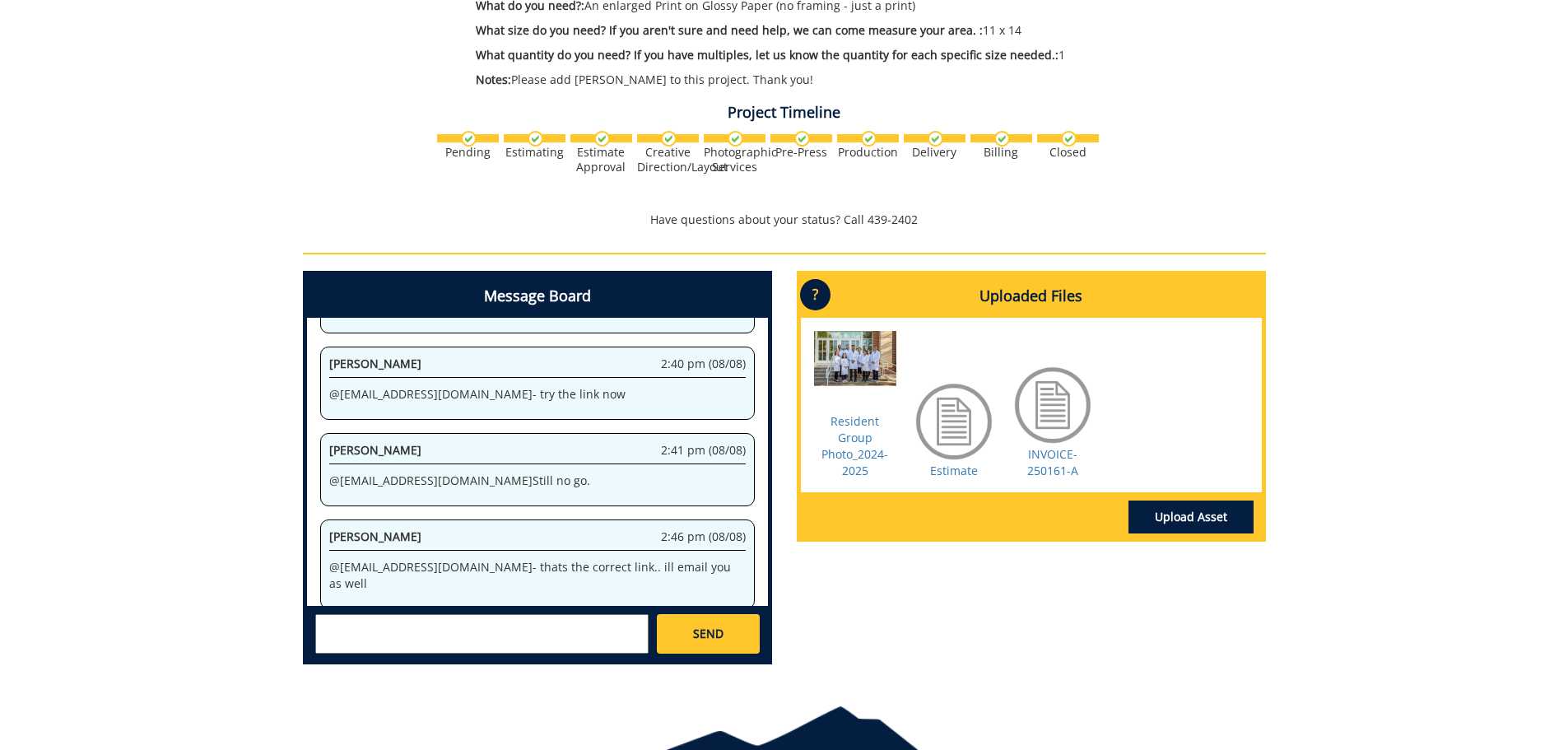
scroll to position [165, 0]
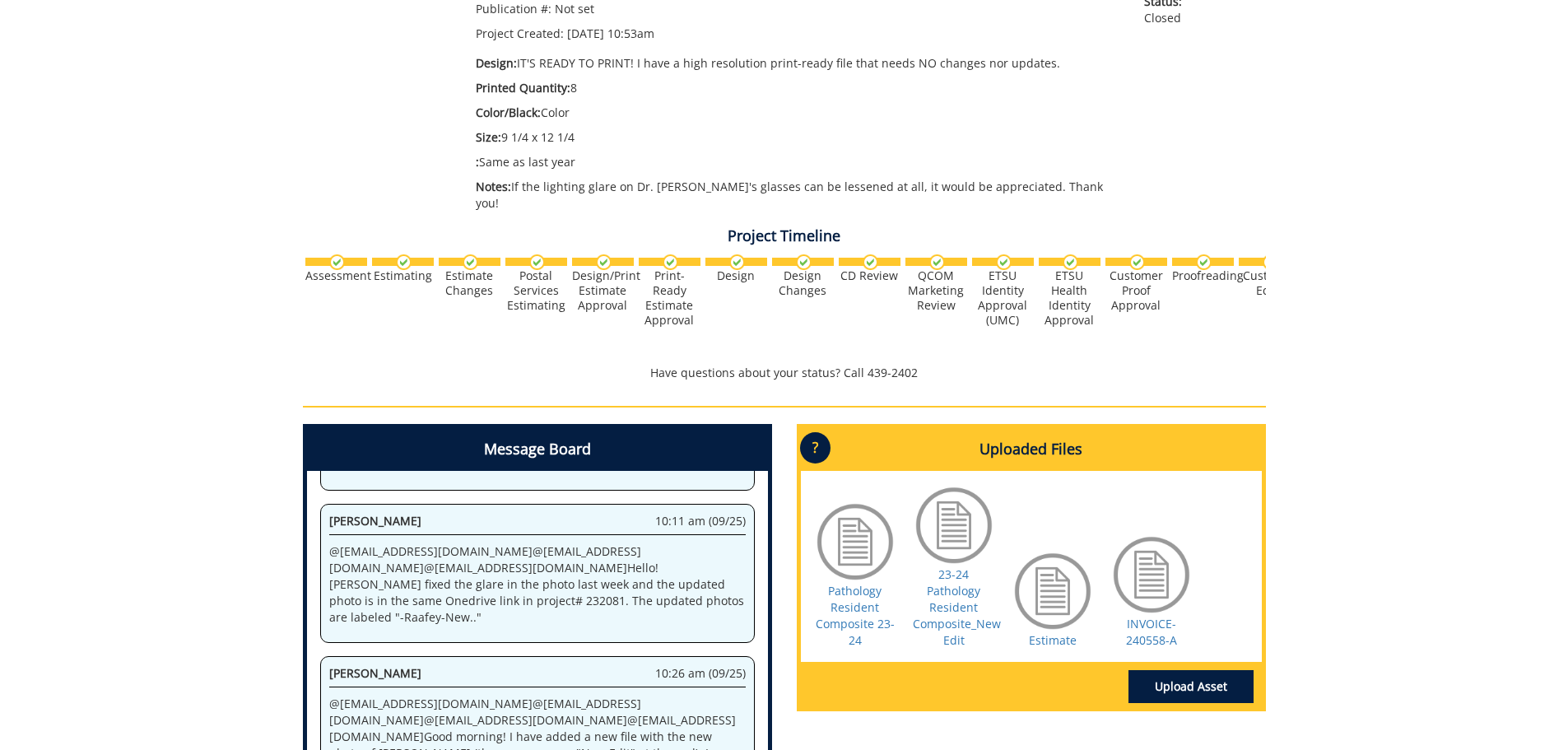
scroll to position [411, 0]
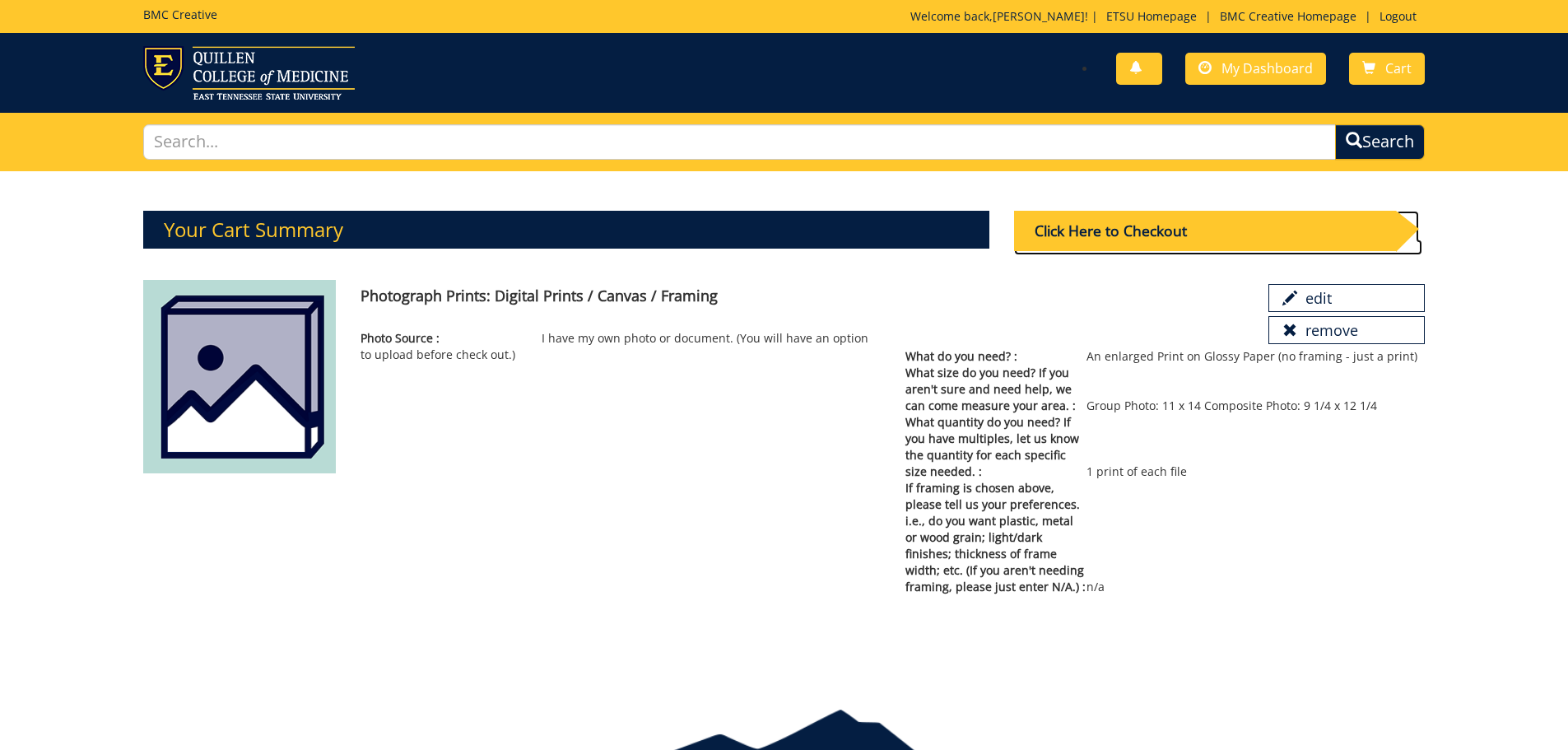
click at [1201, 238] on div "Click Here to Checkout" at bounding box center [1204, 230] width 381 height 40
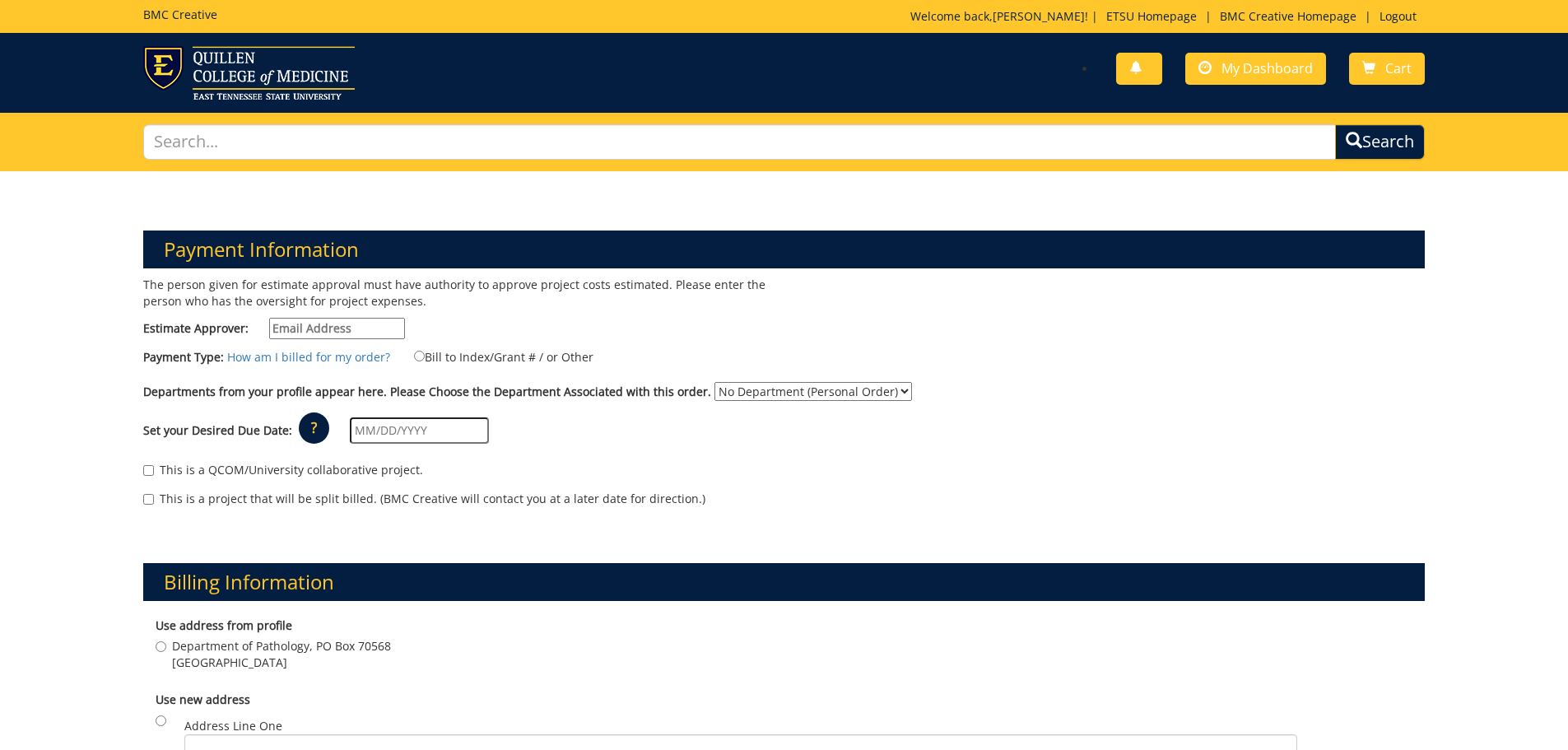
click at [336, 323] on input "Estimate Approver:" at bounding box center [337, 329] width 136 height 22
type input "shurbaji@etsu.edu"
click at [414, 355] on input "Bill to Index/Grant # / or Other" at bounding box center [419, 356] width 11 height 11
radio input "true"
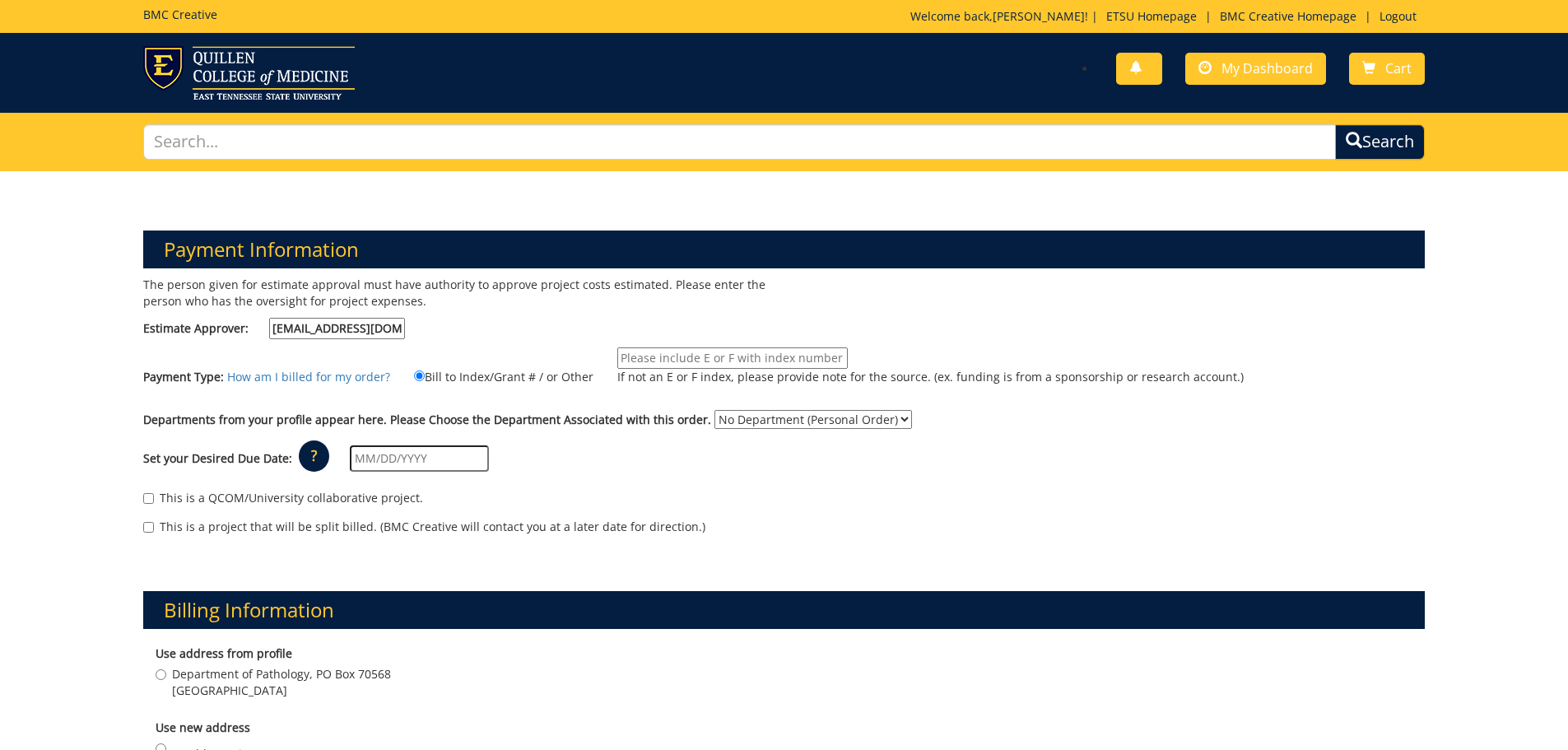
click at [667, 357] on input "If not an E or F index, please provide note for the source. (ex. funding is fro…" at bounding box center [732, 358] width 230 height 22
click at [1001, 384] on p "If not an E or F index, please provide note for the source. (ex. funding is fro…" at bounding box center [930, 377] width 626 height 16
click at [847, 369] on input "E31540" at bounding box center [732, 358] width 230 height 22
click at [1103, 374] on p "If not an E or F index, please provide note for the source. (ex. funding is fro…" at bounding box center [930, 377] width 626 height 16
click at [847, 369] on input "E31540" at bounding box center [732, 358] width 230 height 22
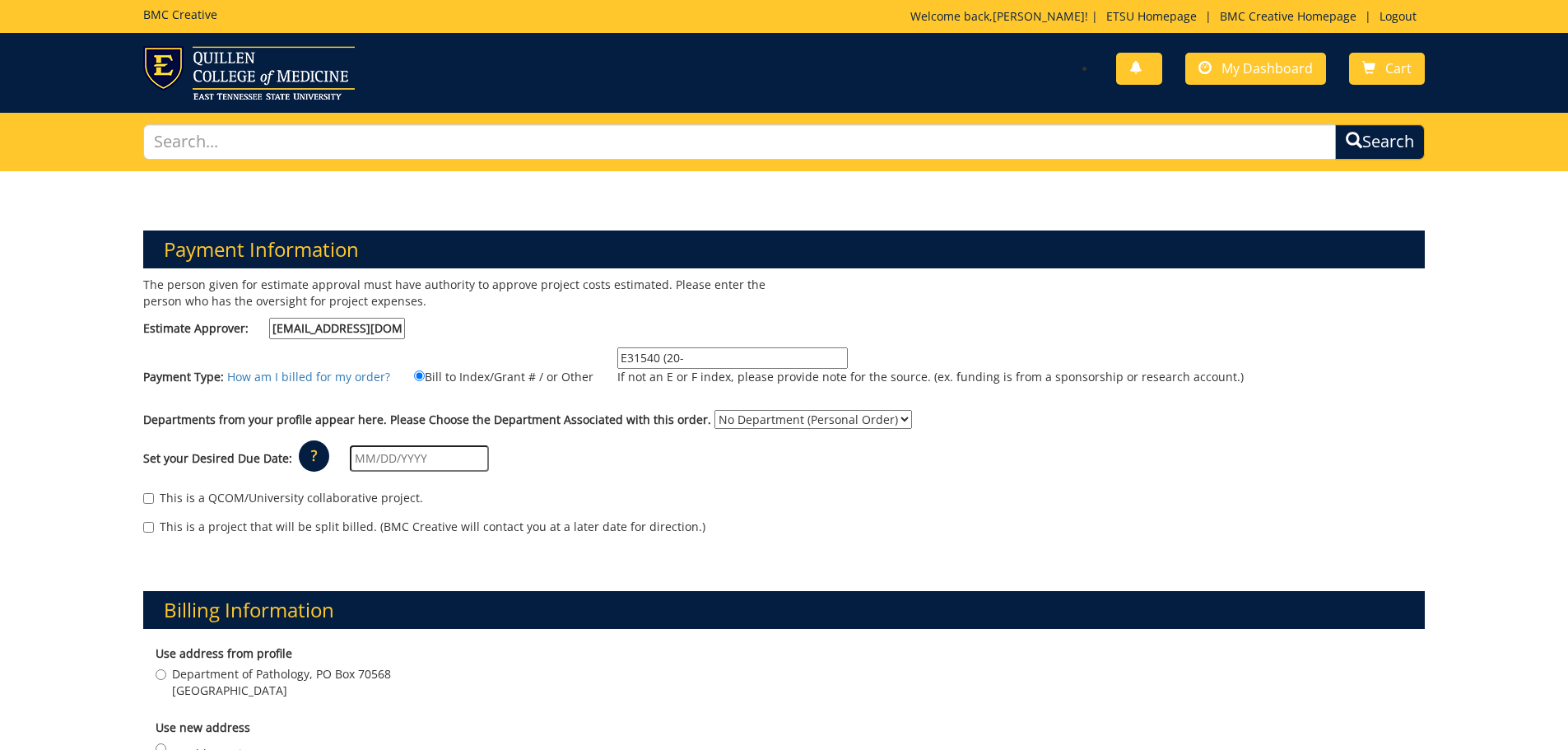
click at [690, 355] on input "E31540 (20-" at bounding box center [732, 358] width 230 height 22
click at [792, 354] on input "E31540 (20-62200-100000-100-" at bounding box center [732, 358] width 230 height 22
click at [824, 360] on input "E31540 (20-62200-100000-100-74510-" at bounding box center [732, 358] width 230 height 22
click at [964, 366] on label "E31540 (20-62200-100000-100-74510-200-520-999-999-999-99 If not an E or F index…" at bounding box center [920, 370] width 647 height 46
click at [847, 366] on input "E31540 (20-62200-100000-100-74510-200-520-999-999-999-99" at bounding box center [732, 358] width 230 height 22
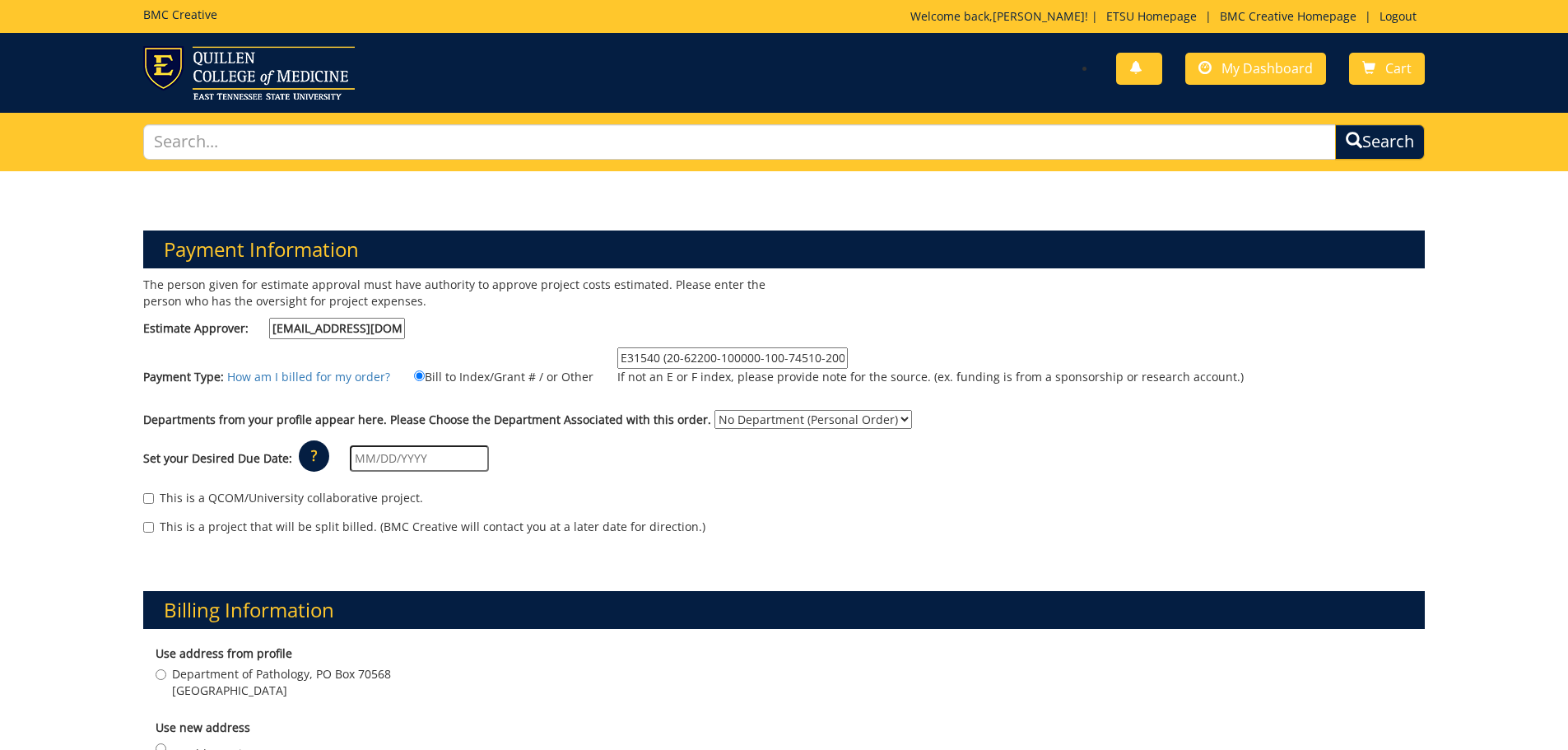
scroll to position [0, 109]
click at [678, 354] on input "E31540 (20-62200-100000-100-74510-200-520-999-999-999-99" at bounding box center [732, 358] width 230 height 22
click at [831, 351] on input "E31540 (20-62200-100000-100-74510-200-520-999-999-999-99" at bounding box center [732, 358] width 230 height 22
type input "E31540 (20-62200-100000-100-74510-200-520-999-999-999-99)"
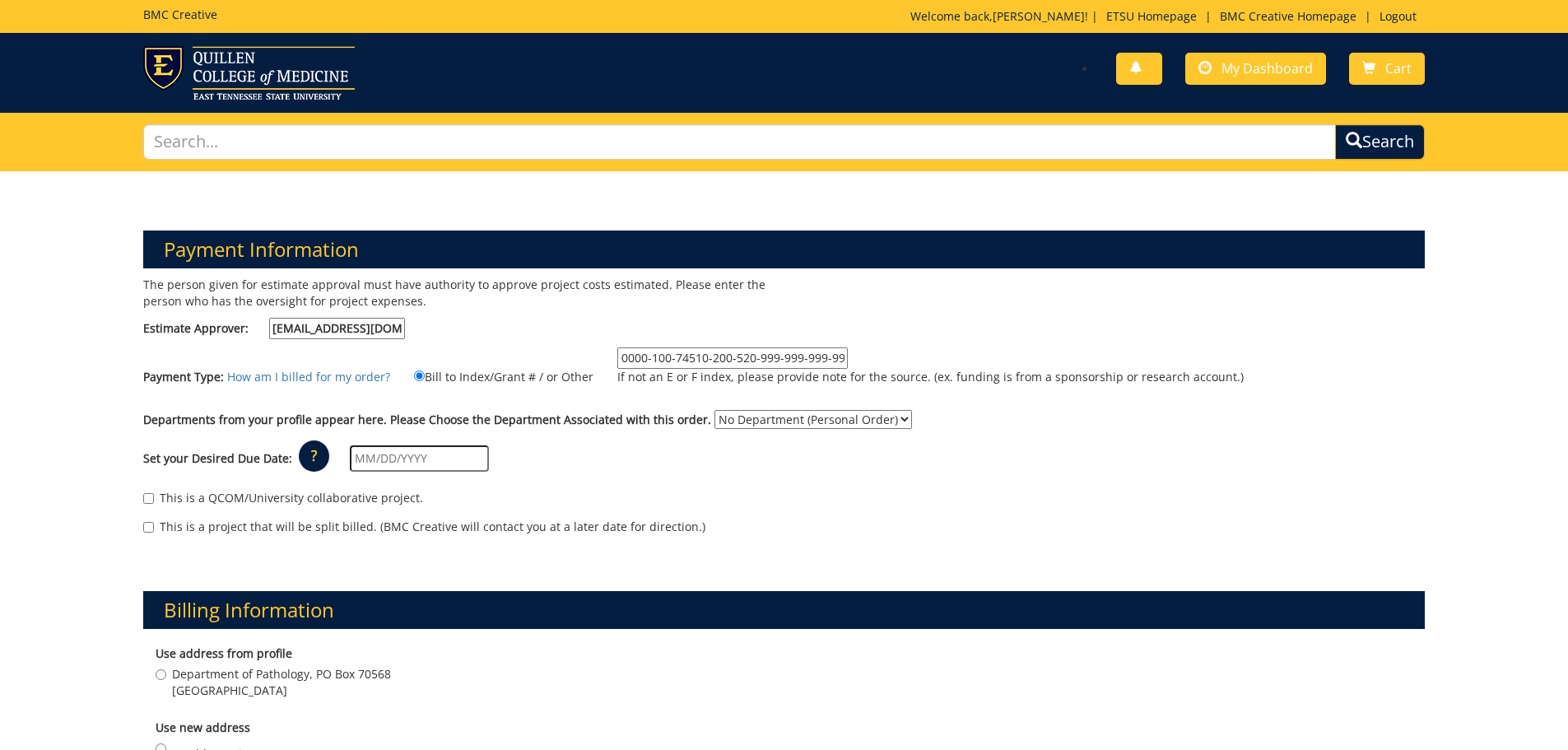
click at [942, 394] on div "Payment Type: How am I billed for my order? Bill to Index/Grant # / or Other E3…" at bounding box center [784, 375] width 1307 height 55
click at [825, 353] on input "E31540 (20-62200-100000-100-74510-200-520-999-999-999-99)" at bounding box center [732, 358] width 230 height 22
click at [883, 420] on select "No Department (Personal Order) Pathology" at bounding box center [813, 419] width 198 height 19
select select "137"
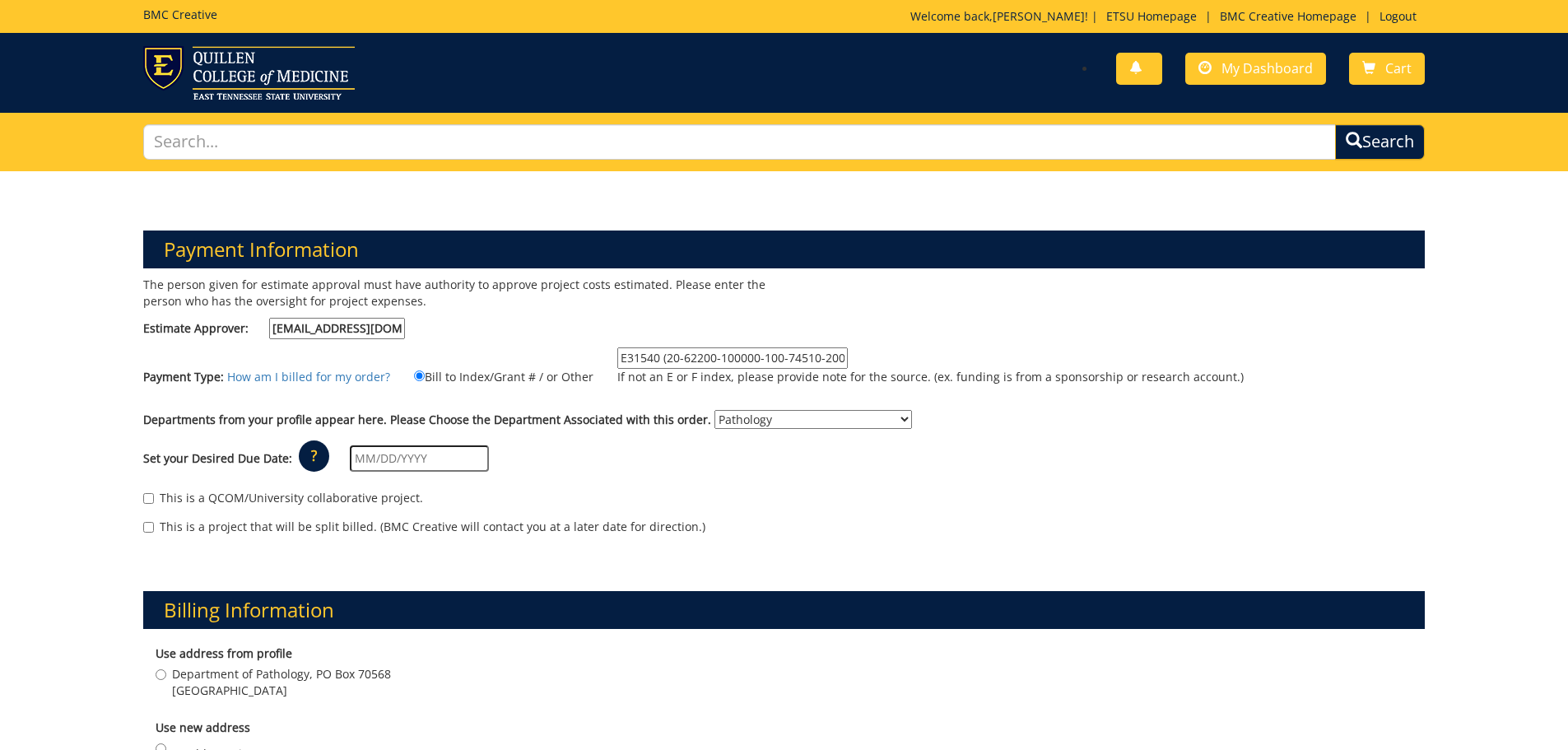
click at [715, 410] on select "No Department (Personal Order) Pathology" at bounding box center [813, 419] width 198 height 19
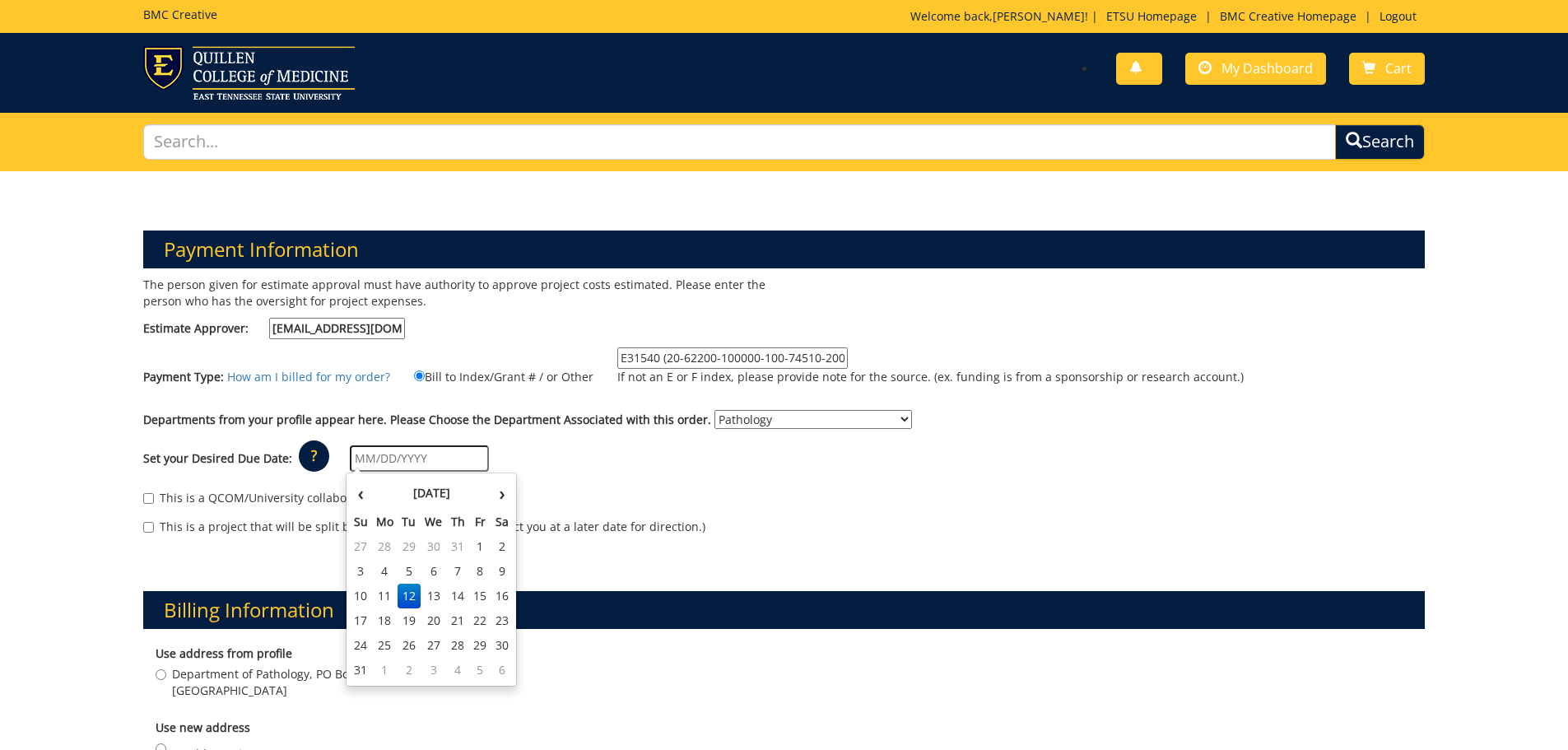
click at [431, 461] on input "text" at bounding box center [419, 458] width 139 height 26
type input "[DATE]"
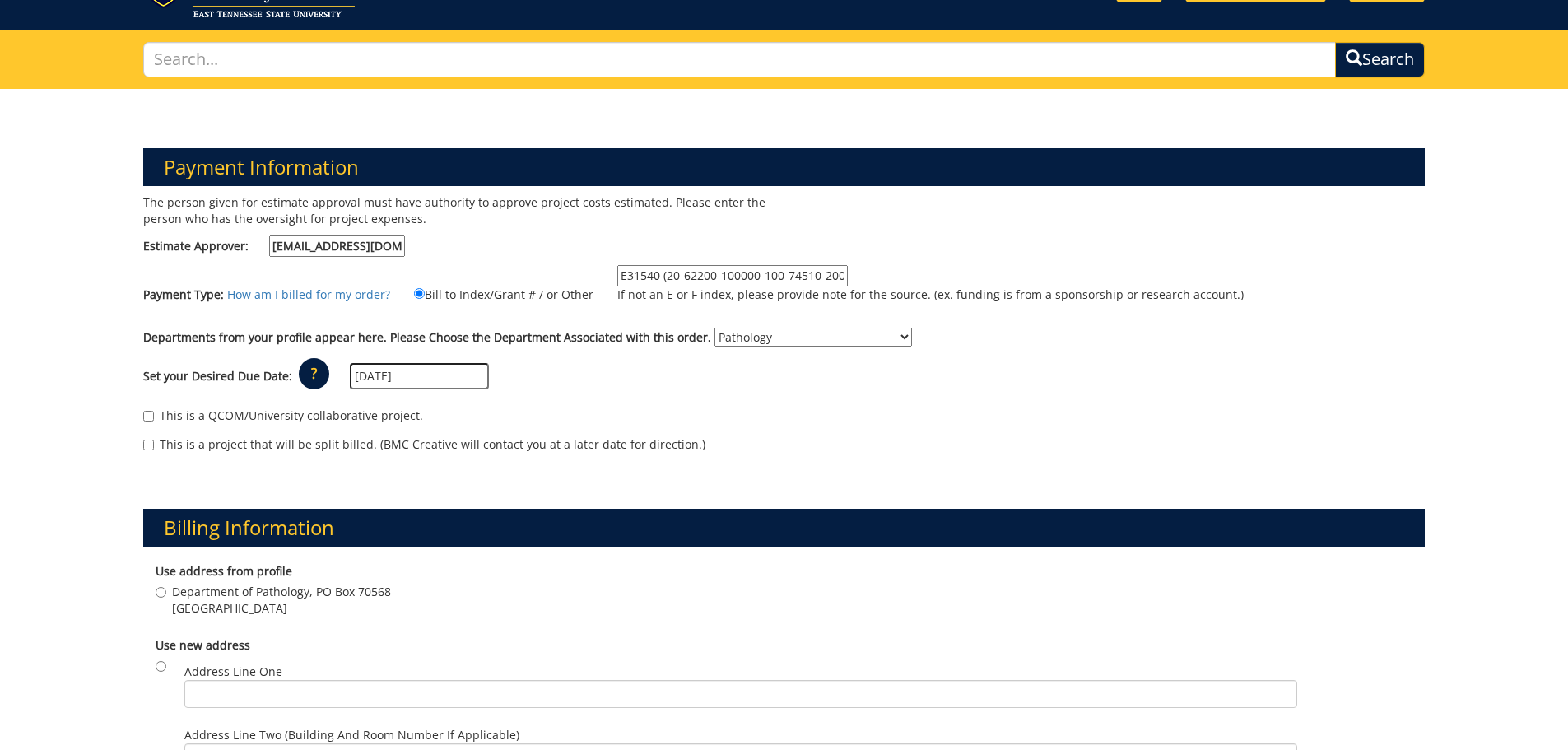
scroll to position [165, 0]
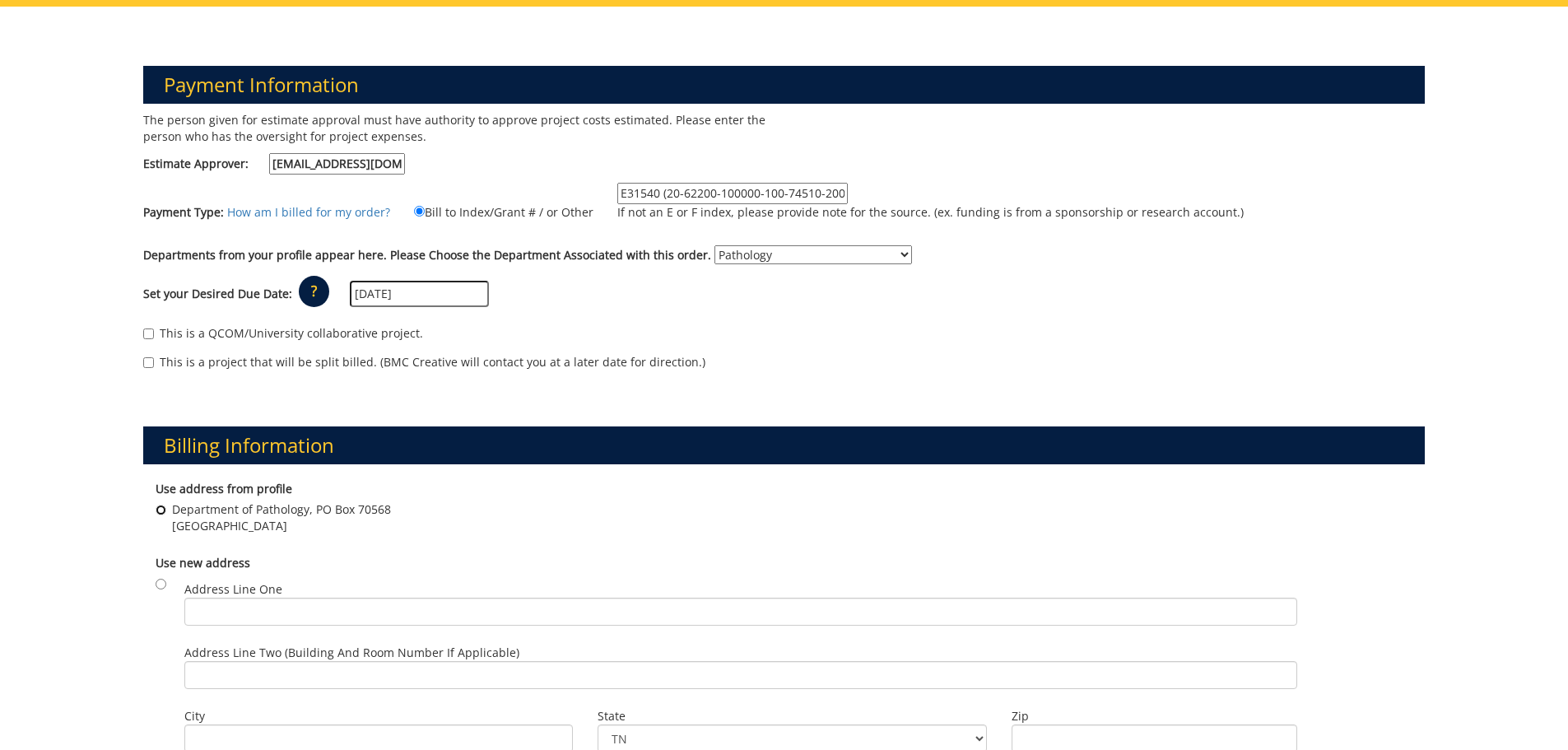
click at [158, 513] on input "Department of Pathology, PO Box 70568 Johnson City , TN 37614" at bounding box center [161, 510] width 11 height 11
radio input "true"
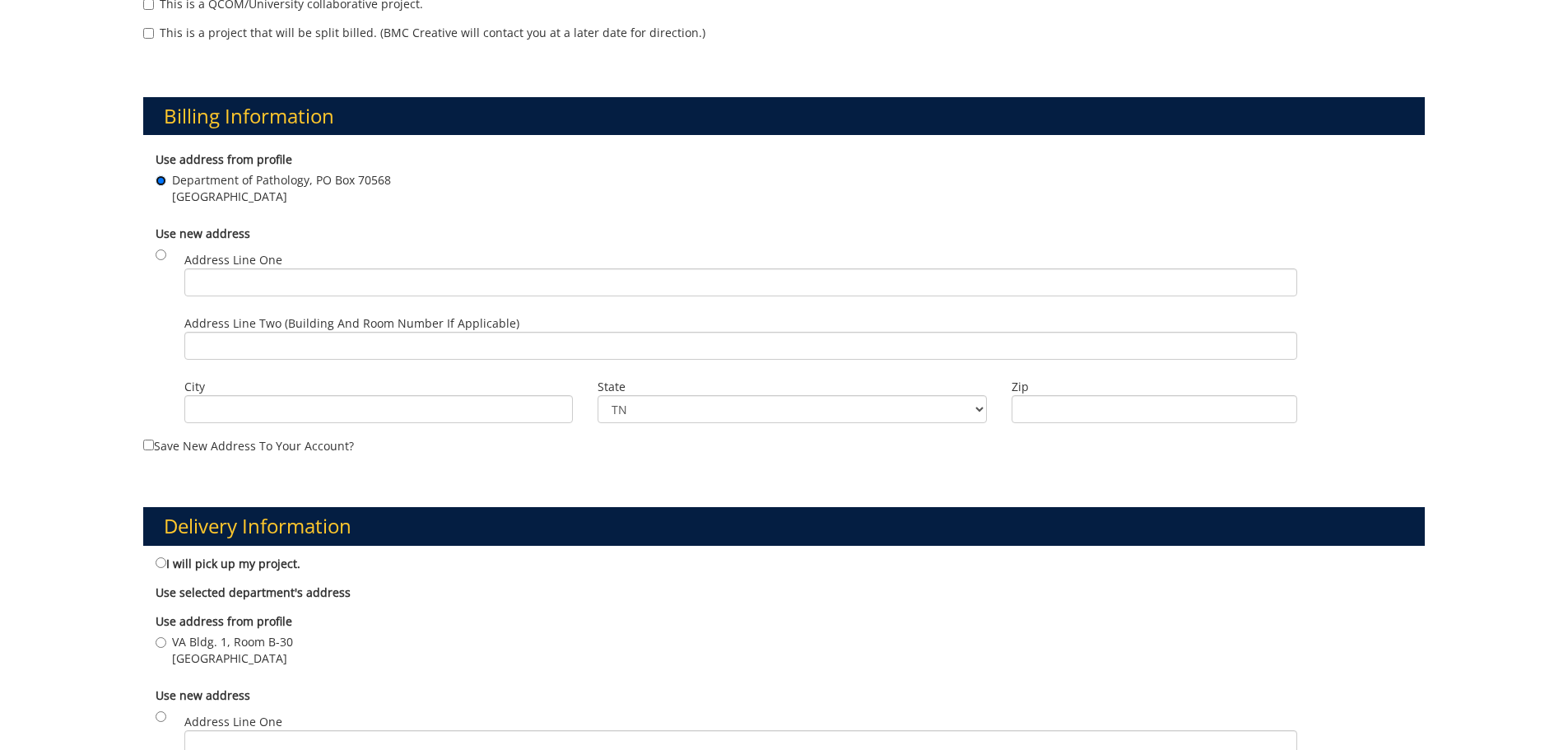
scroll to position [576, 0]
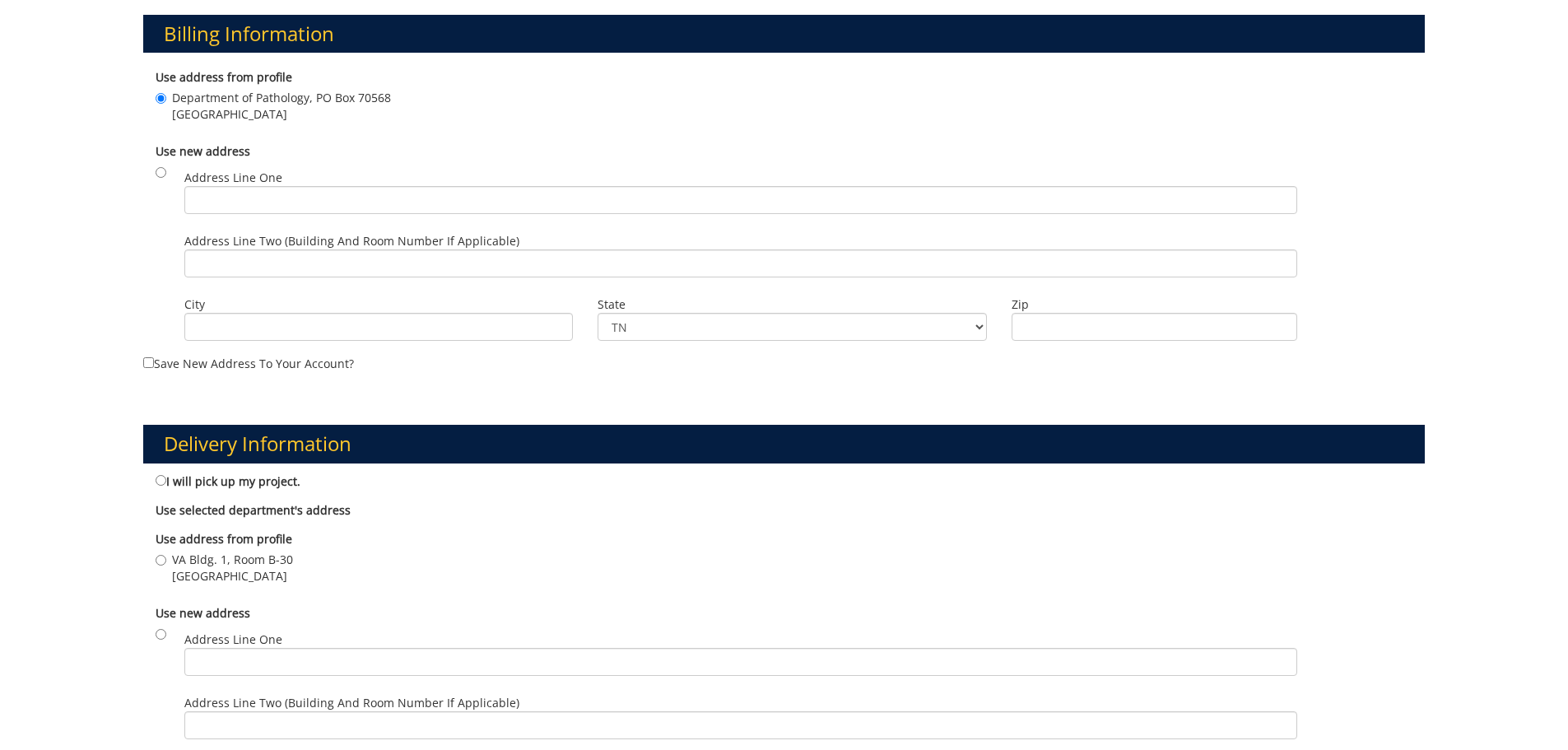
click at [157, 552] on label "VA Bldg. 1, Room B-30 Johnson City , TN 37614" at bounding box center [224, 568] width 137 height 33
click at [157, 555] on input "VA Bldg. 1, Room B-30 Johnson City , TN 37614" at bounding box center [161, 560] width 11 height 11
radio input "true"
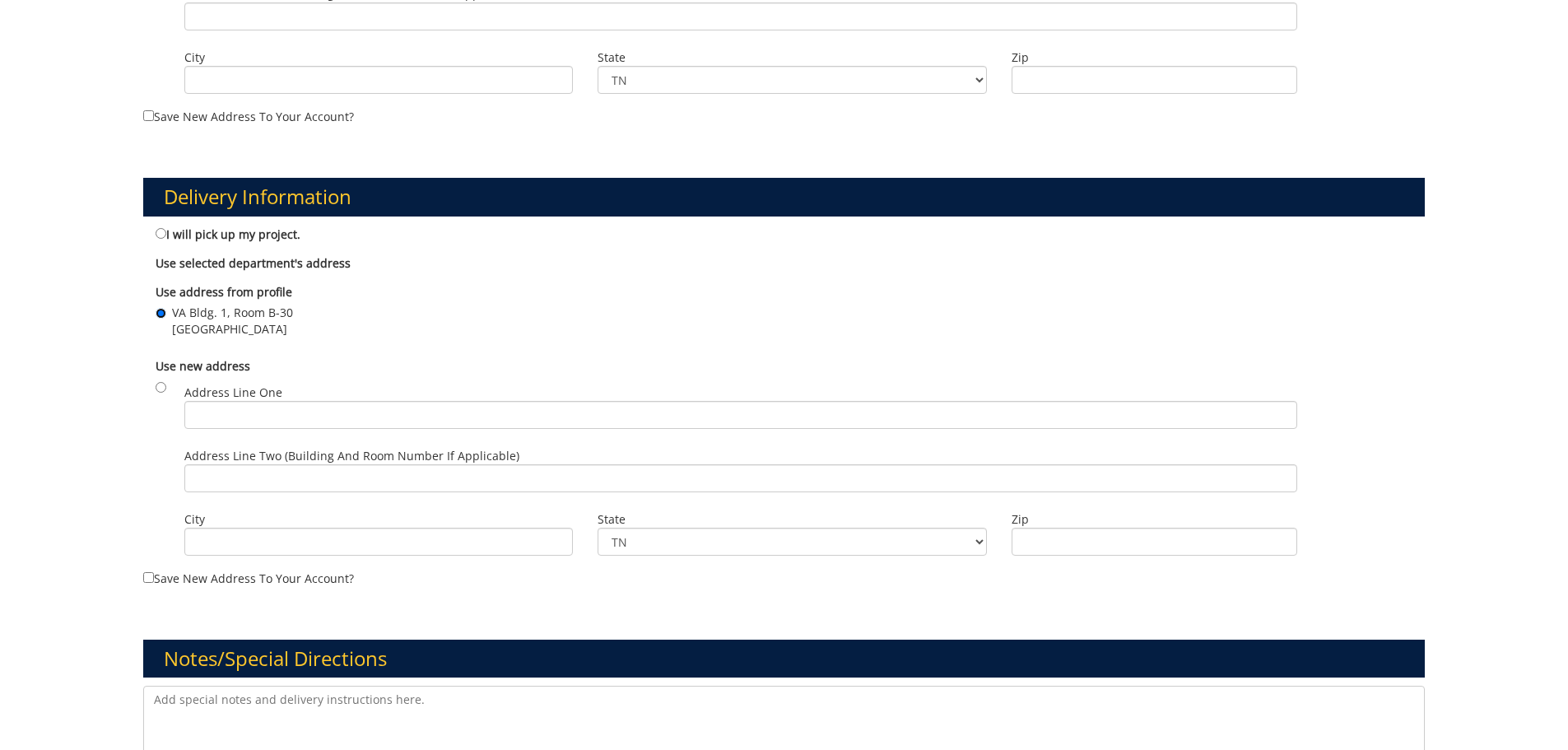
scroll to position [988, 0]
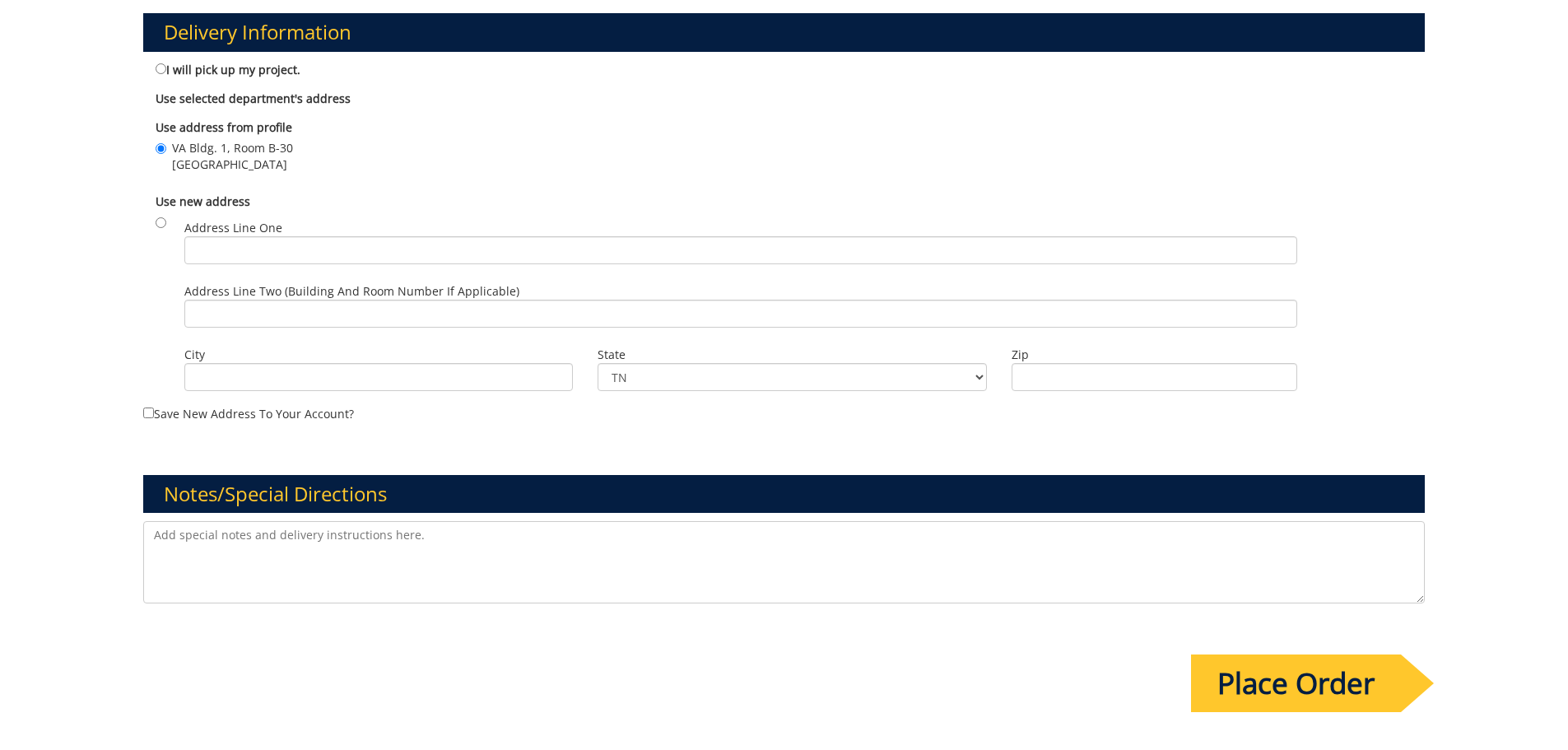
click at [159, 559] on textarea at bounding box center [784, 563] width 1282 height 82
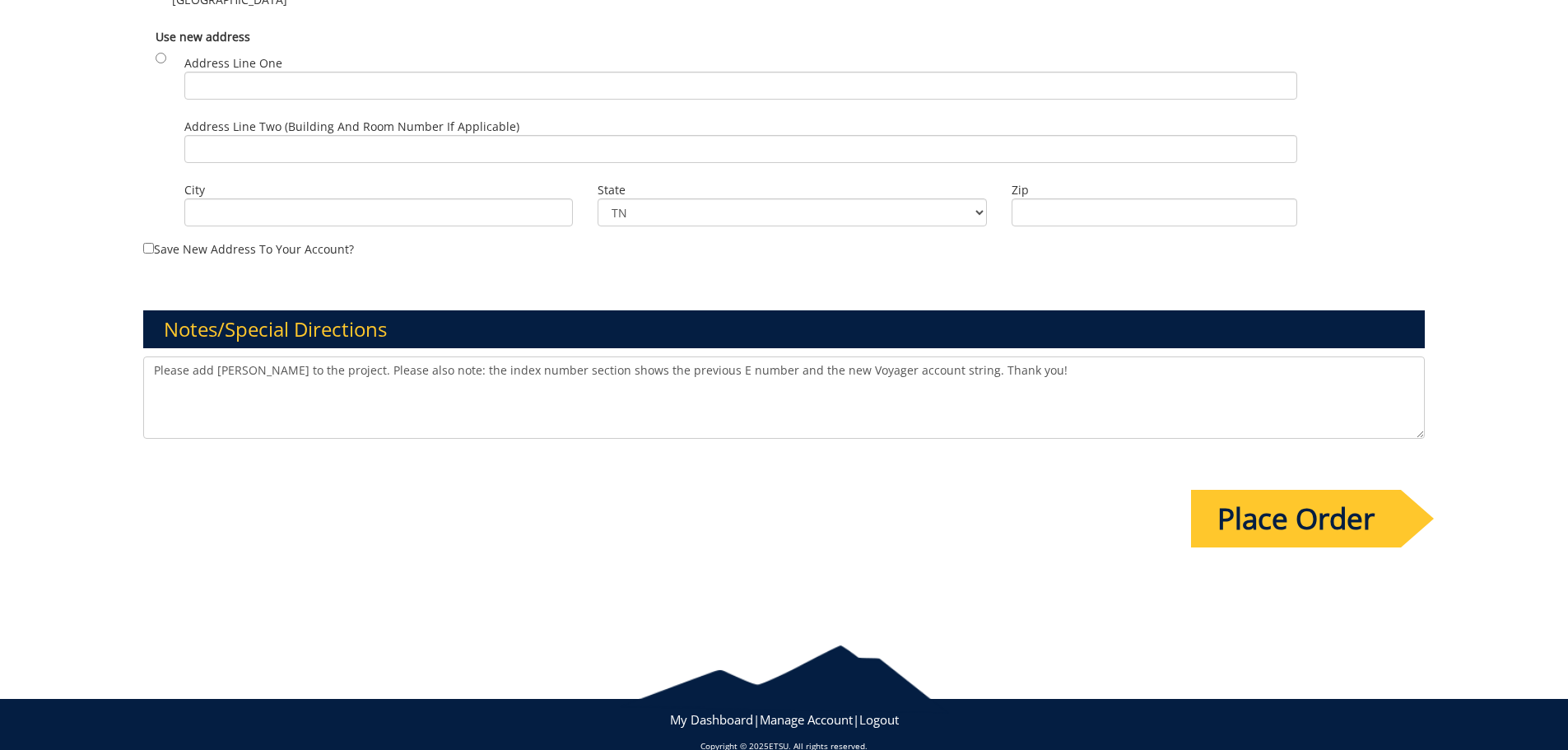
scroll to position [1179, 0]
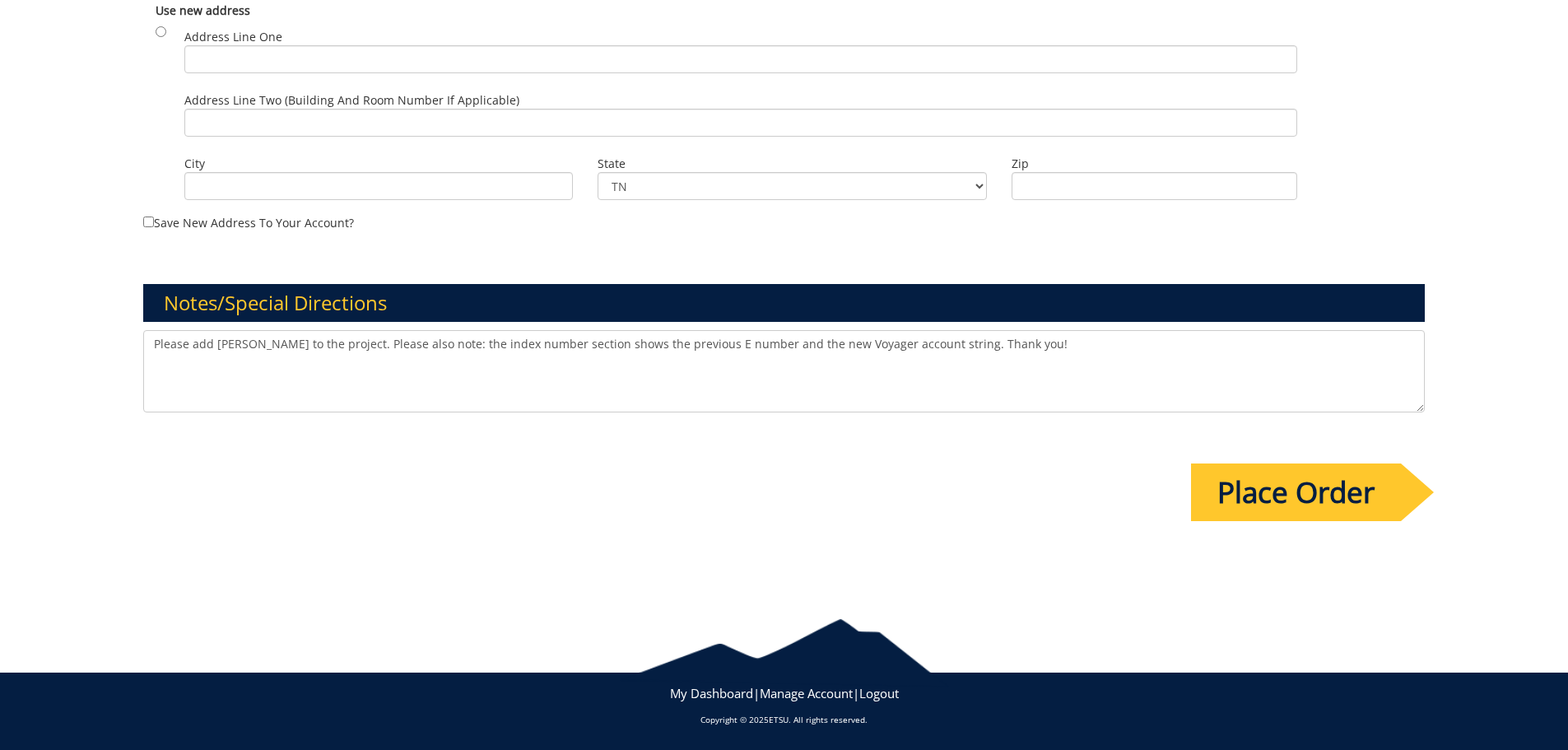
type textarea "Please add Terri McFeature to the project. Please also note: the index number s…"
click at [1367, 505] on input "Place Order" at bounding box center [1296, 492] width 210 height 57
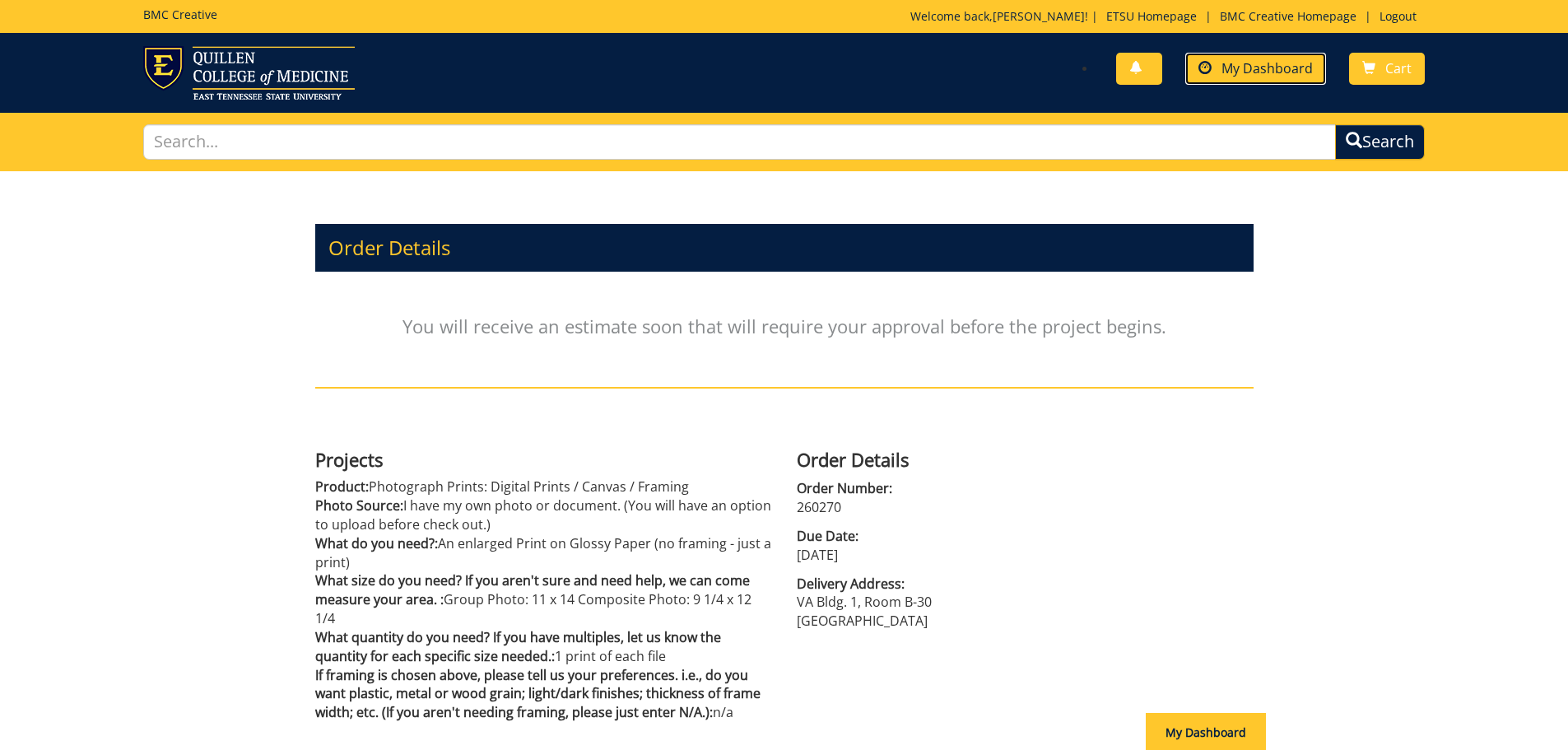
click at [1233, 71] on span "My Dashboard" at bounding box center [1267, 68] width 91 height 18
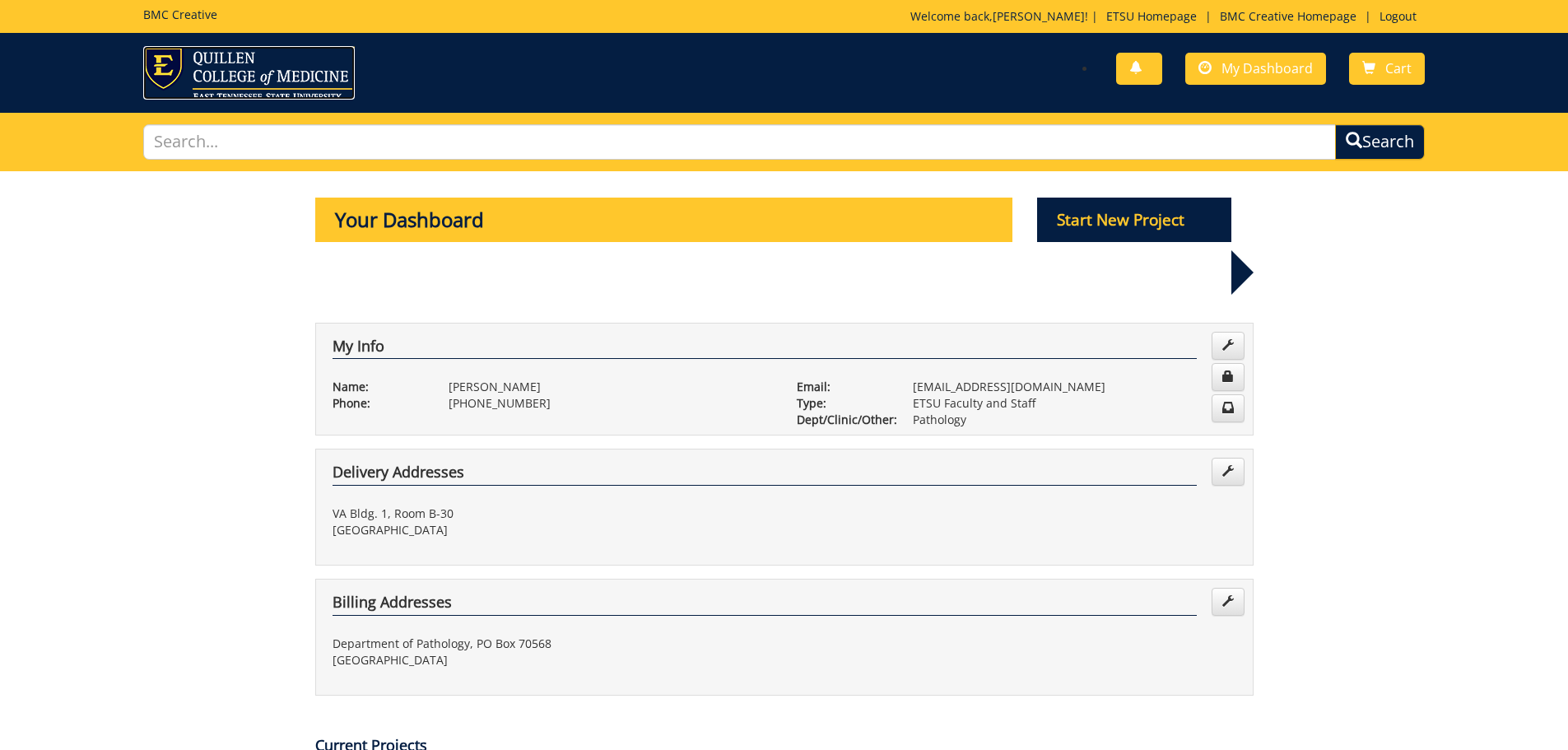
click at [321, 95] on img at bounding box center [249, 73] width 211 height 54
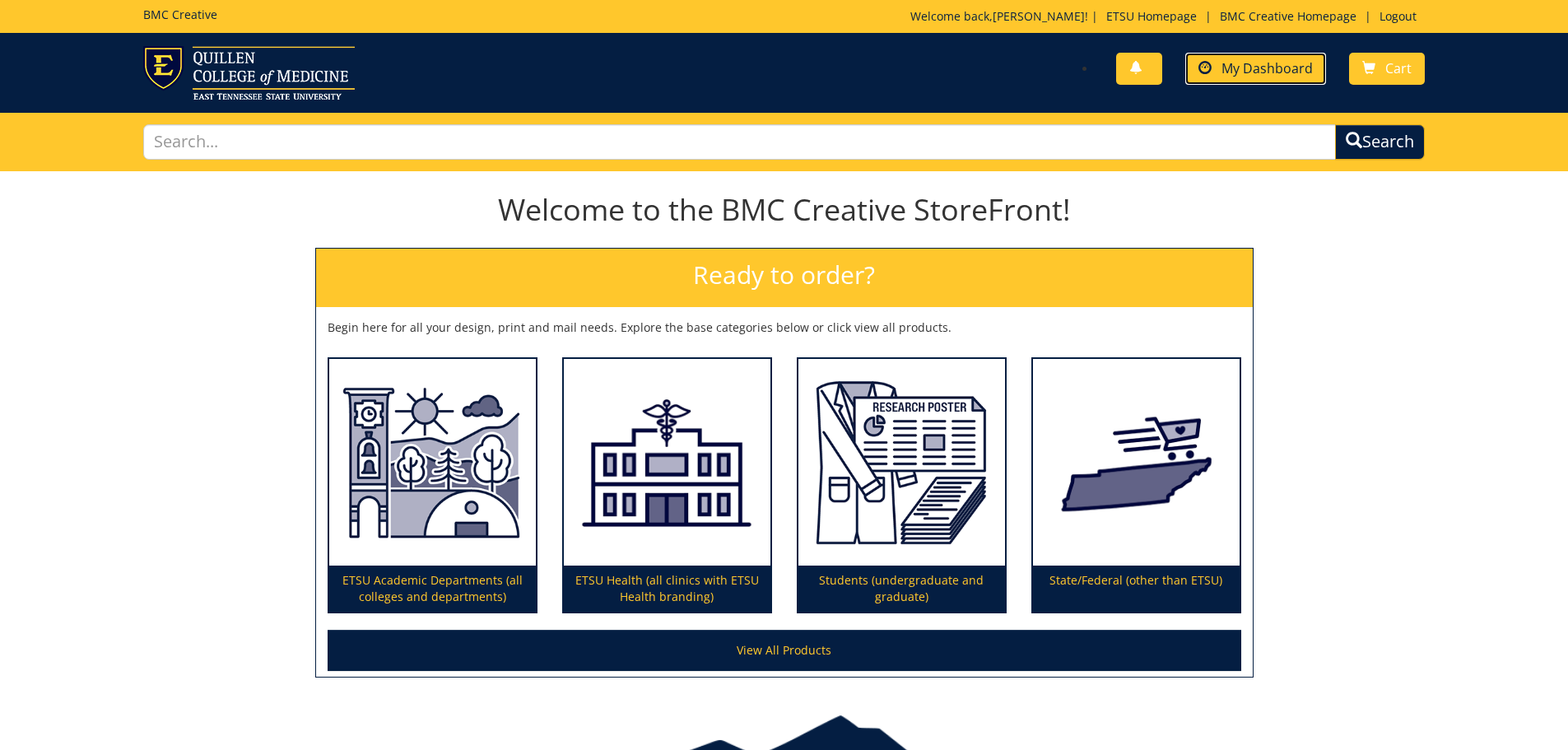
click at [1238, 65] on span "My Dashboard" at bounding box center [1267, 68] width 91 height 18
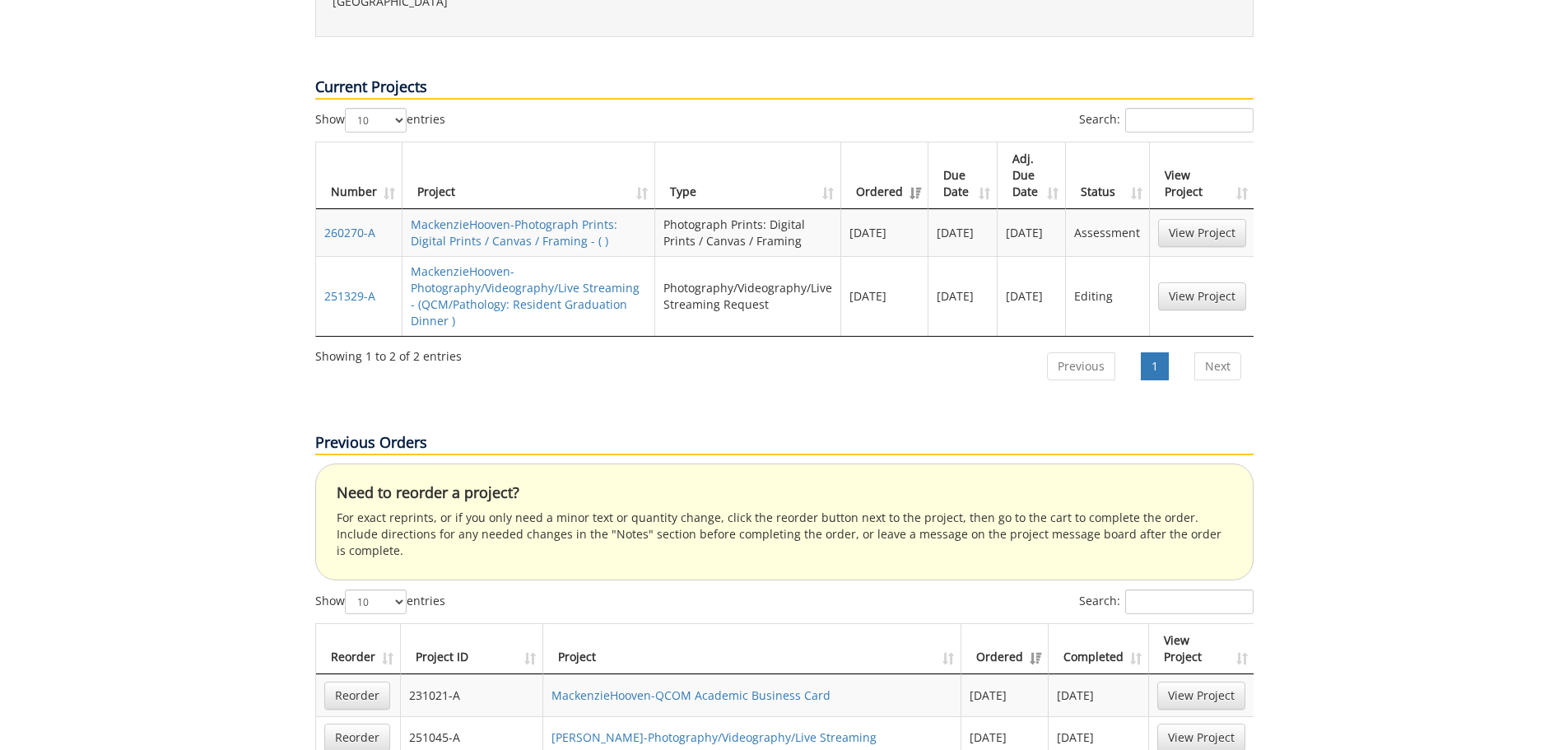
scroll to position [411, 0]
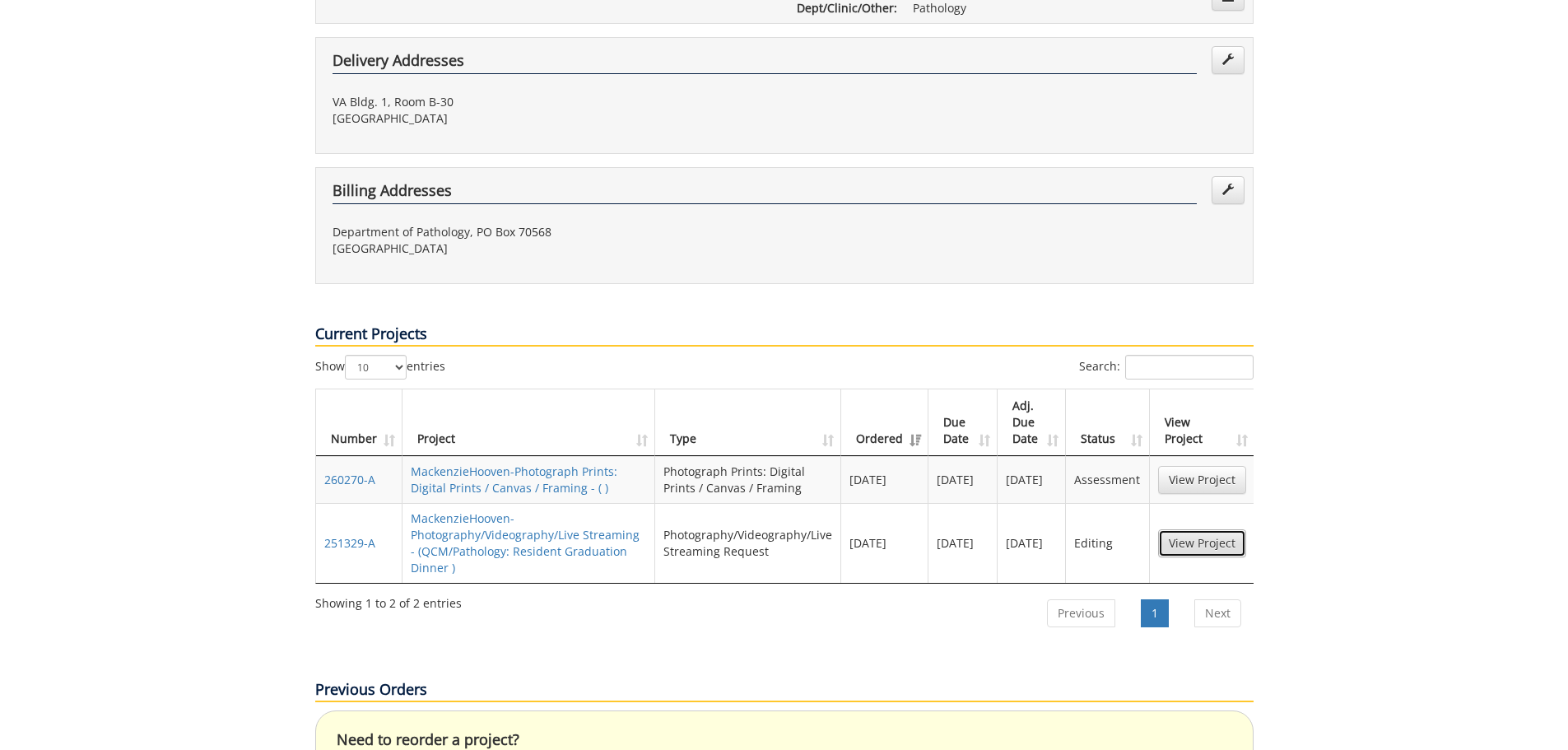
click at [1179, 530] on link "View Project" at bounding box center [1202, 543] width 88 height 28
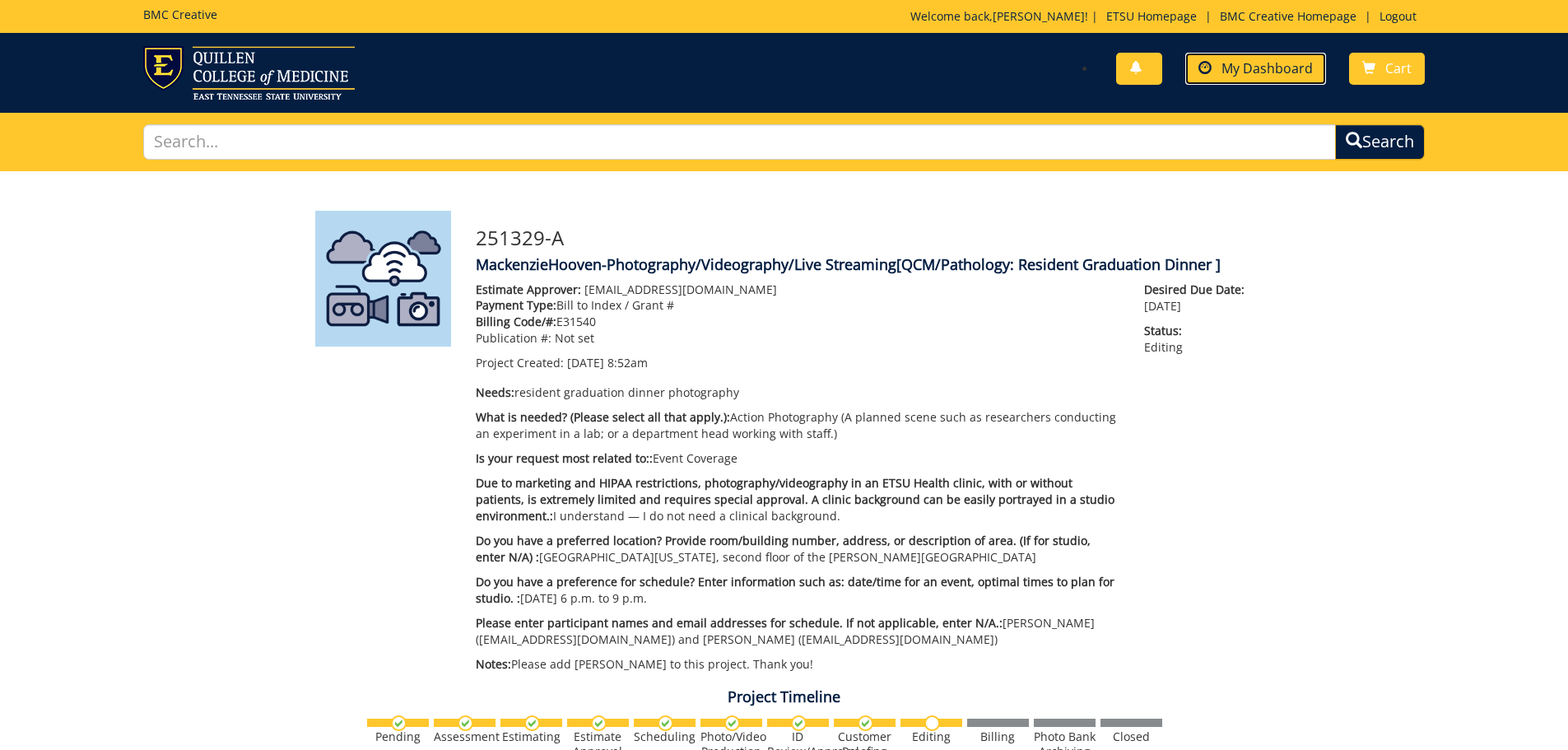
click at [1209, 63] on span at bounding box center [1204, 68] width 13 height 13
